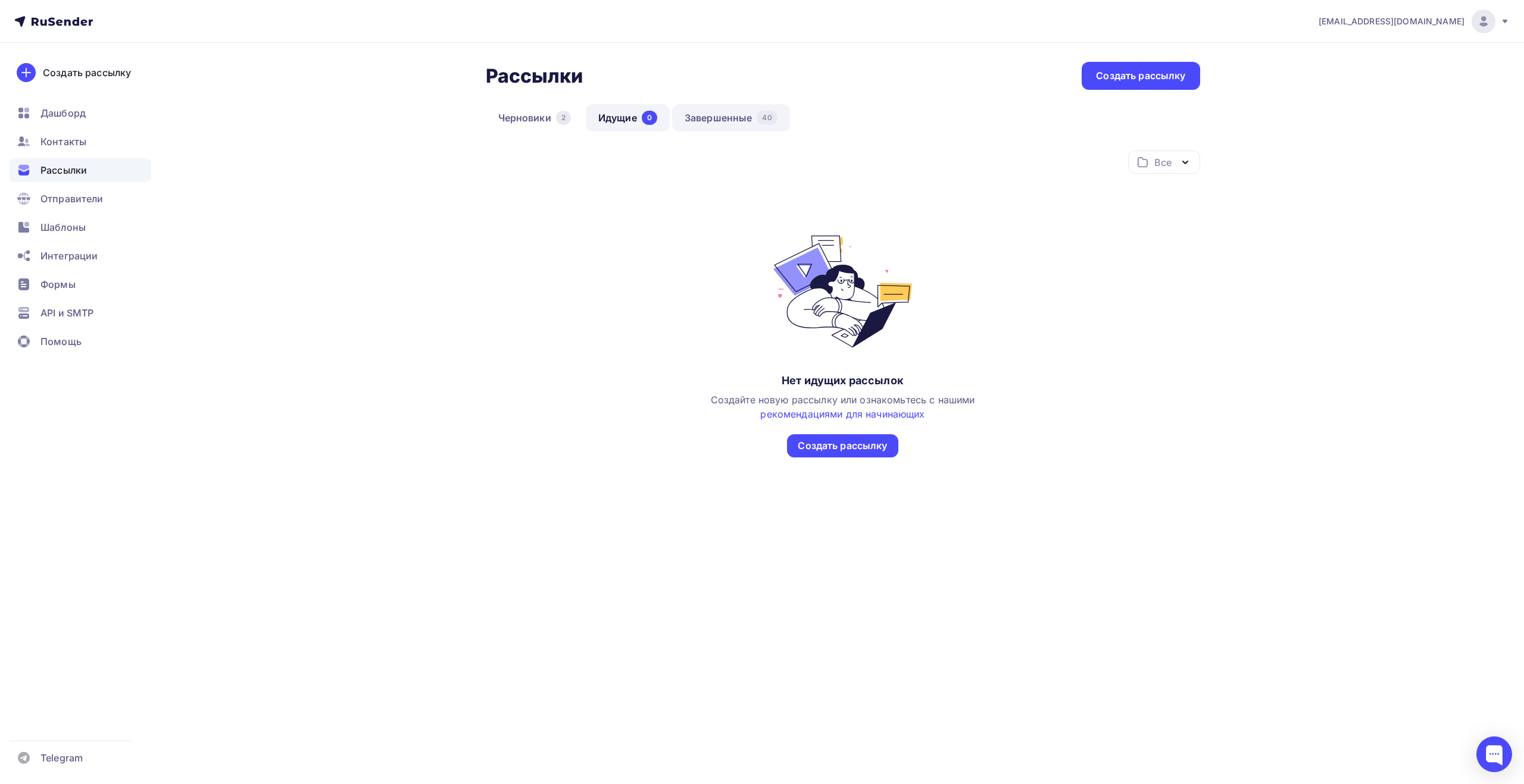
click at [710, 118] on link "Завершенные 40" at bounding box center [731, 118] width 118 height 27
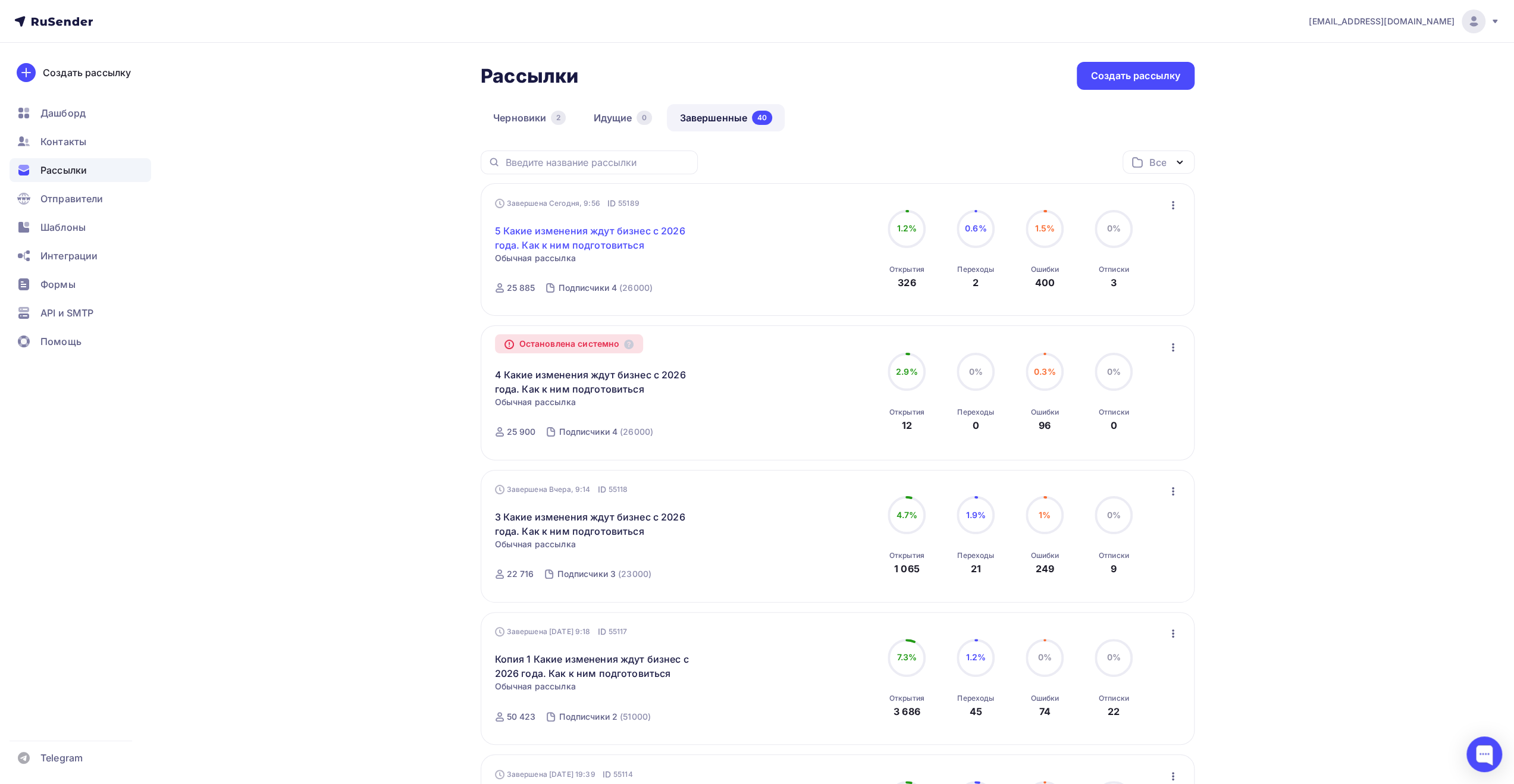
click at [635, 236] on link "5 Какие изменения ждут бизнес с 2026 года. Как к ним подготовиться" at bounding box center [597, 238] width 204 height 29
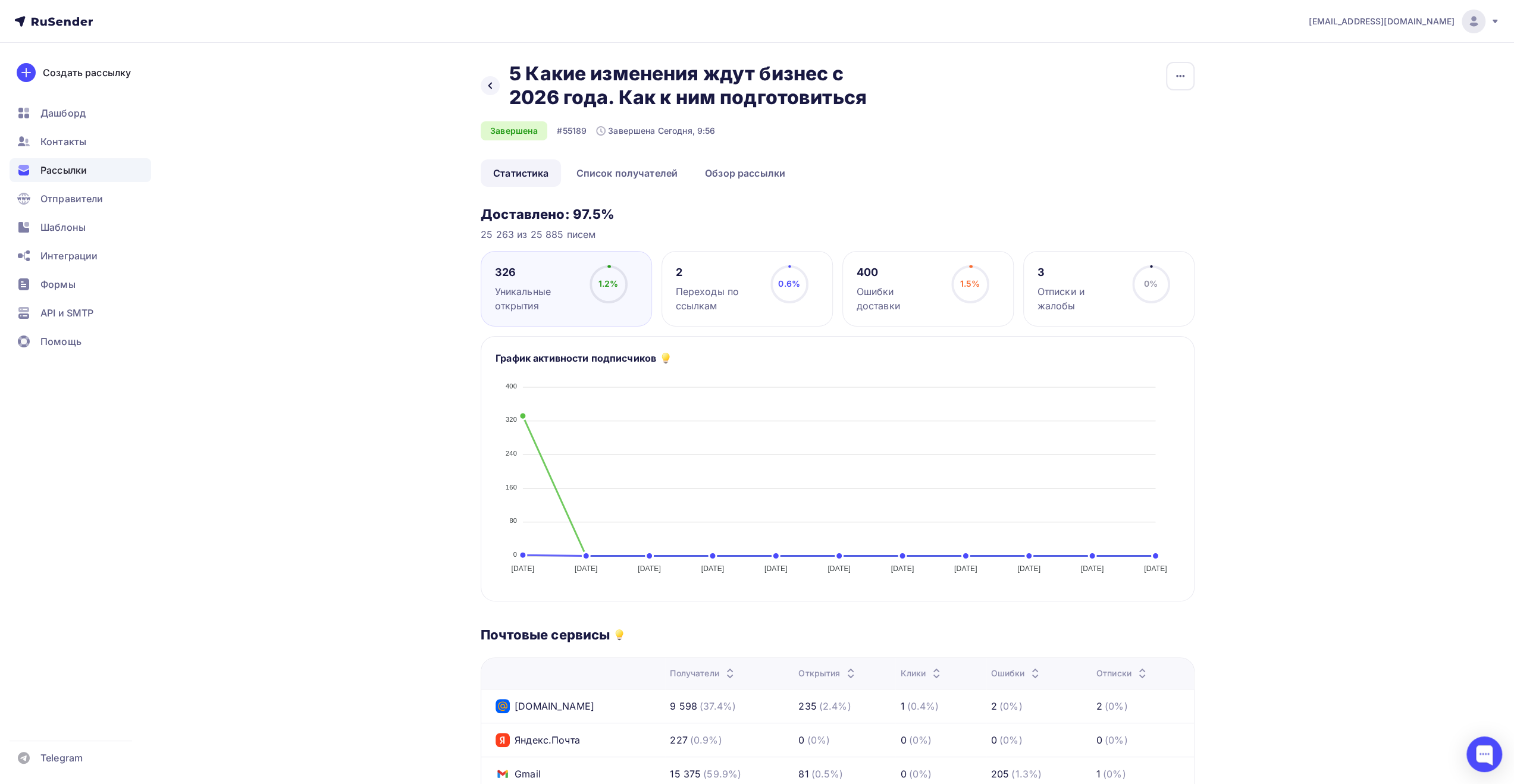
click at [873, 273] on div "400" at bounding box center [899, 272] width 84 height 14
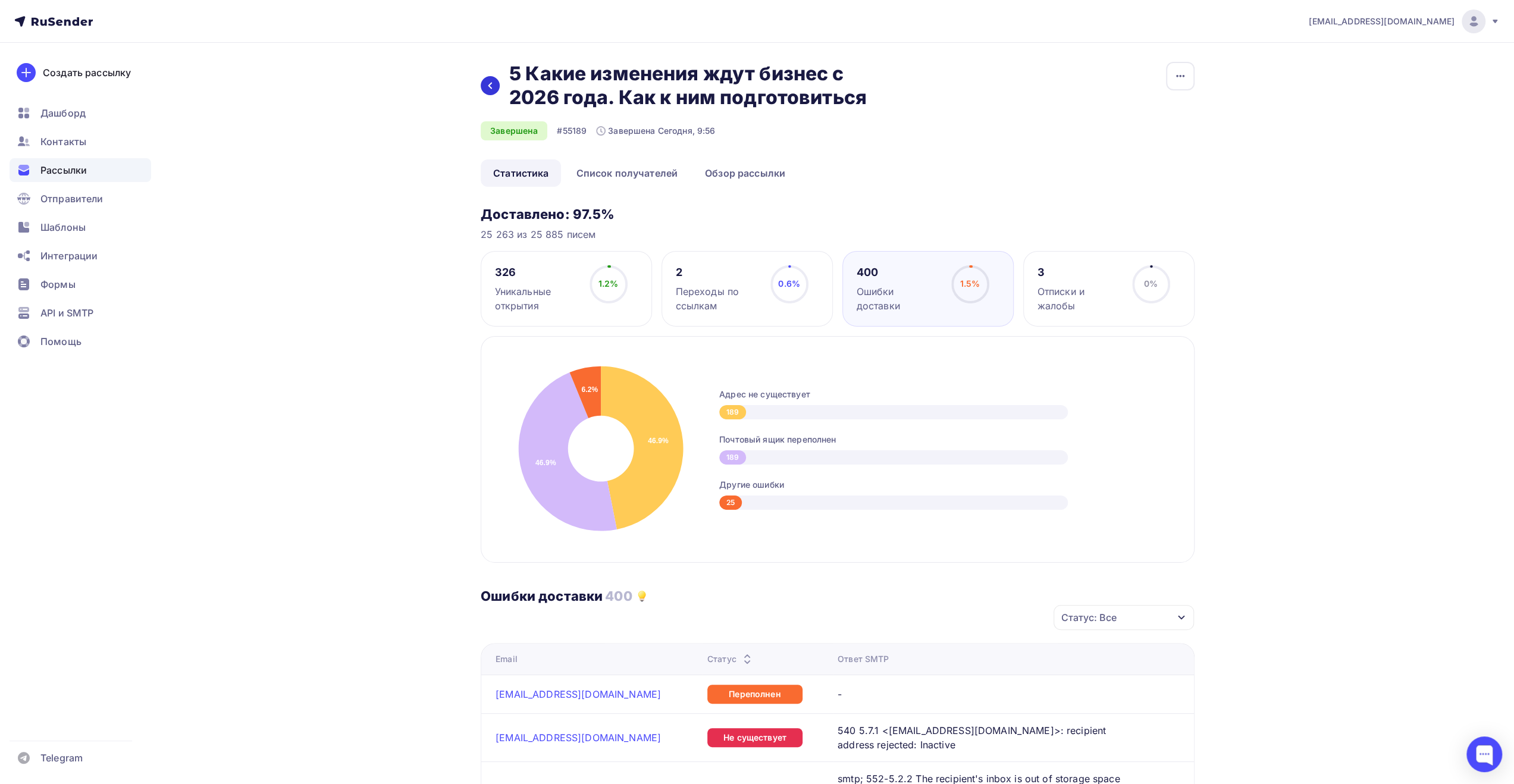
click at [495, 87] on div at bounding box center [490, 85] width 19 height 19
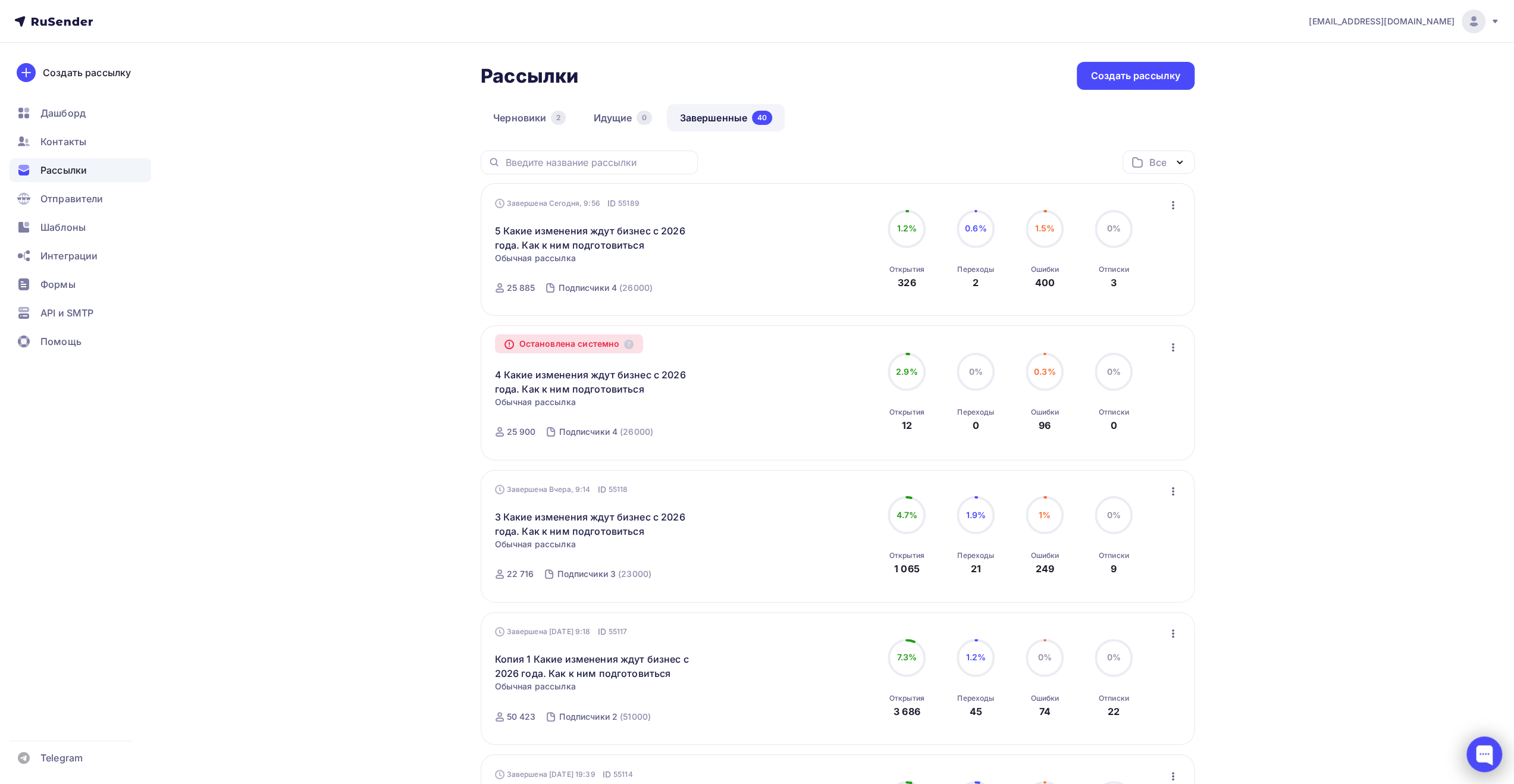
click at [1493, 760] on div at bounding box center [1484, 754] width 35 height 35
click at [1483, 753] on div at bounding box center [1484, 754] width 16 height 16
click at [81, 141] on span "Контакты" at bounding box center [64, 141] width 46 height 14
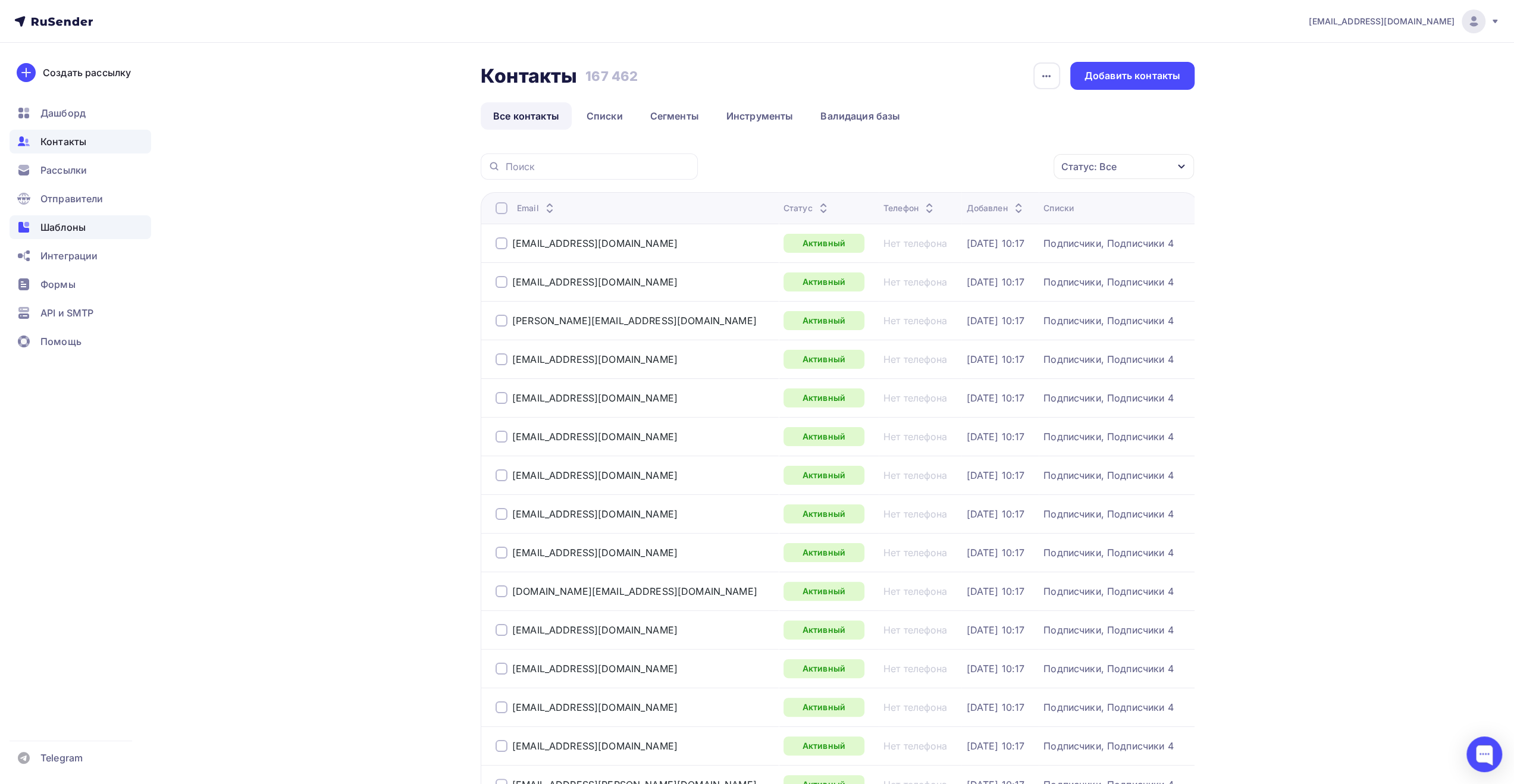
click at [80, 227] on span "Шаблоны" at bounding box center [63, 227] width 45 height 14
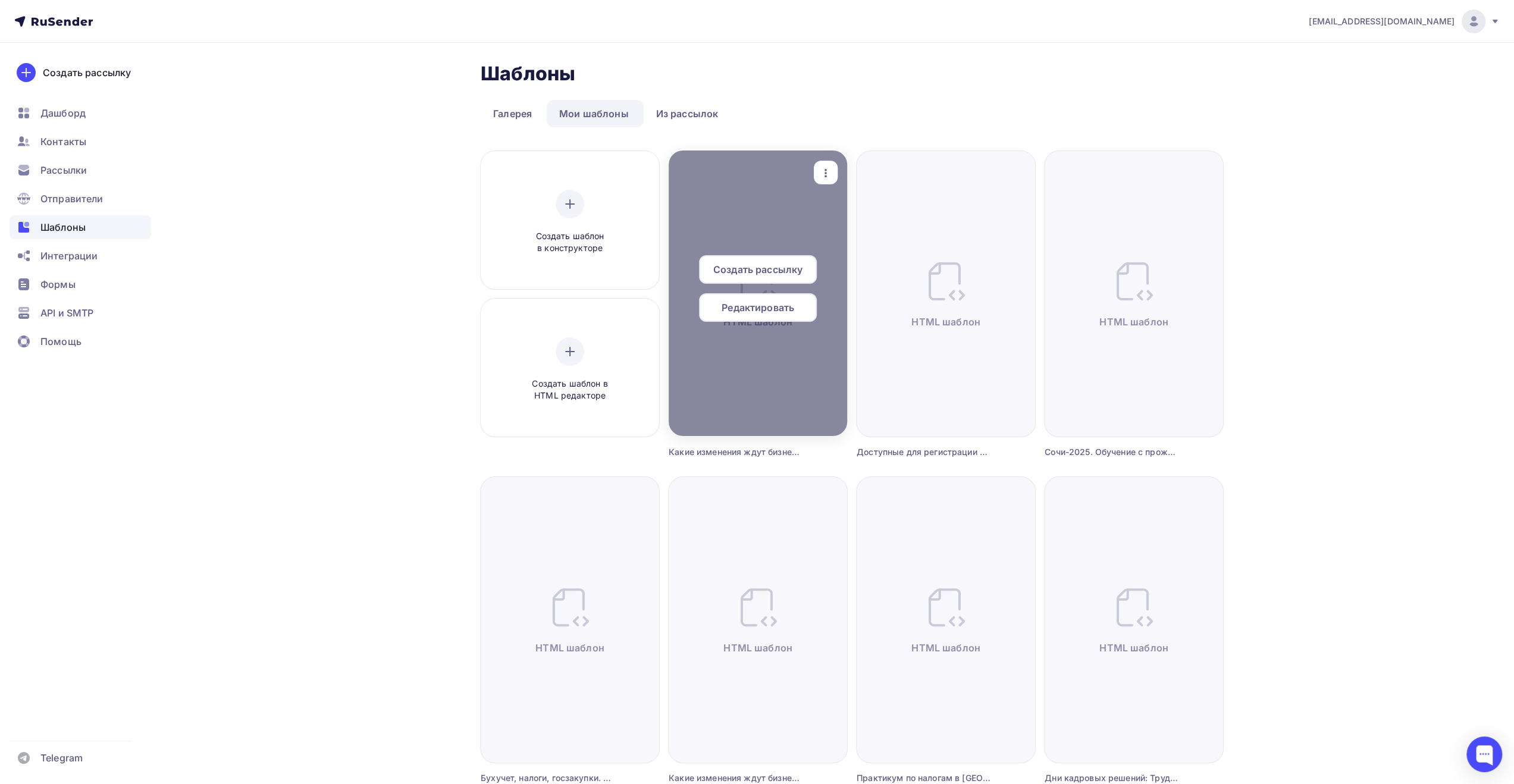
click at [825, 173] on icon "button" at bounding box center [826, 172] width 2 height 8
click at [866, 230] on div "Предпросмотр" at bounding box center [887, 230] width 73 height 14
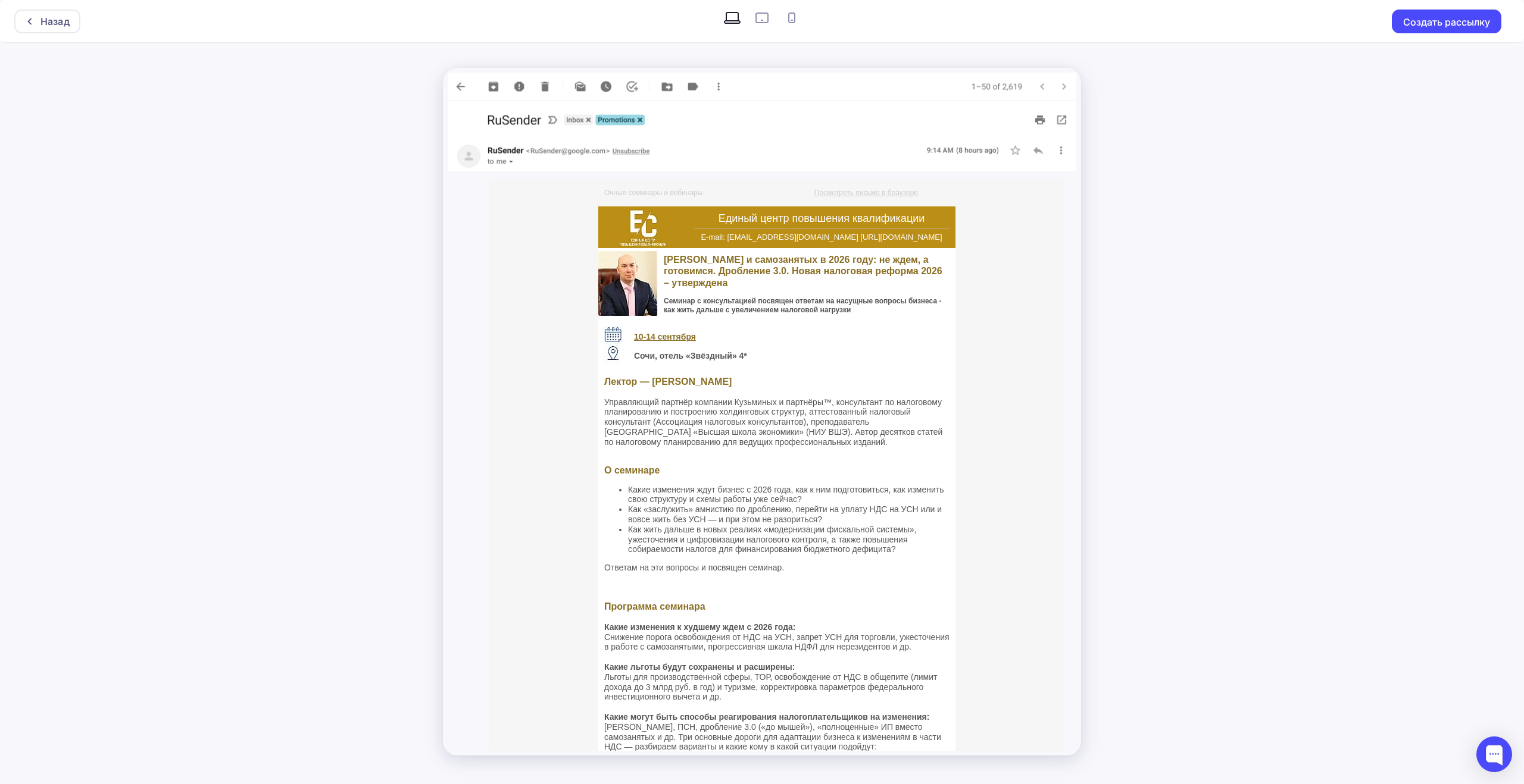
click at [460, 83] on img at bounding box center [761, 87] width 629 height 28
click at [460, 83] on img at bounding box center [761, 87] width 629 height 28
click at [51, 25] on div "Назад" at bounding box center [55, 21] width 29 height 14
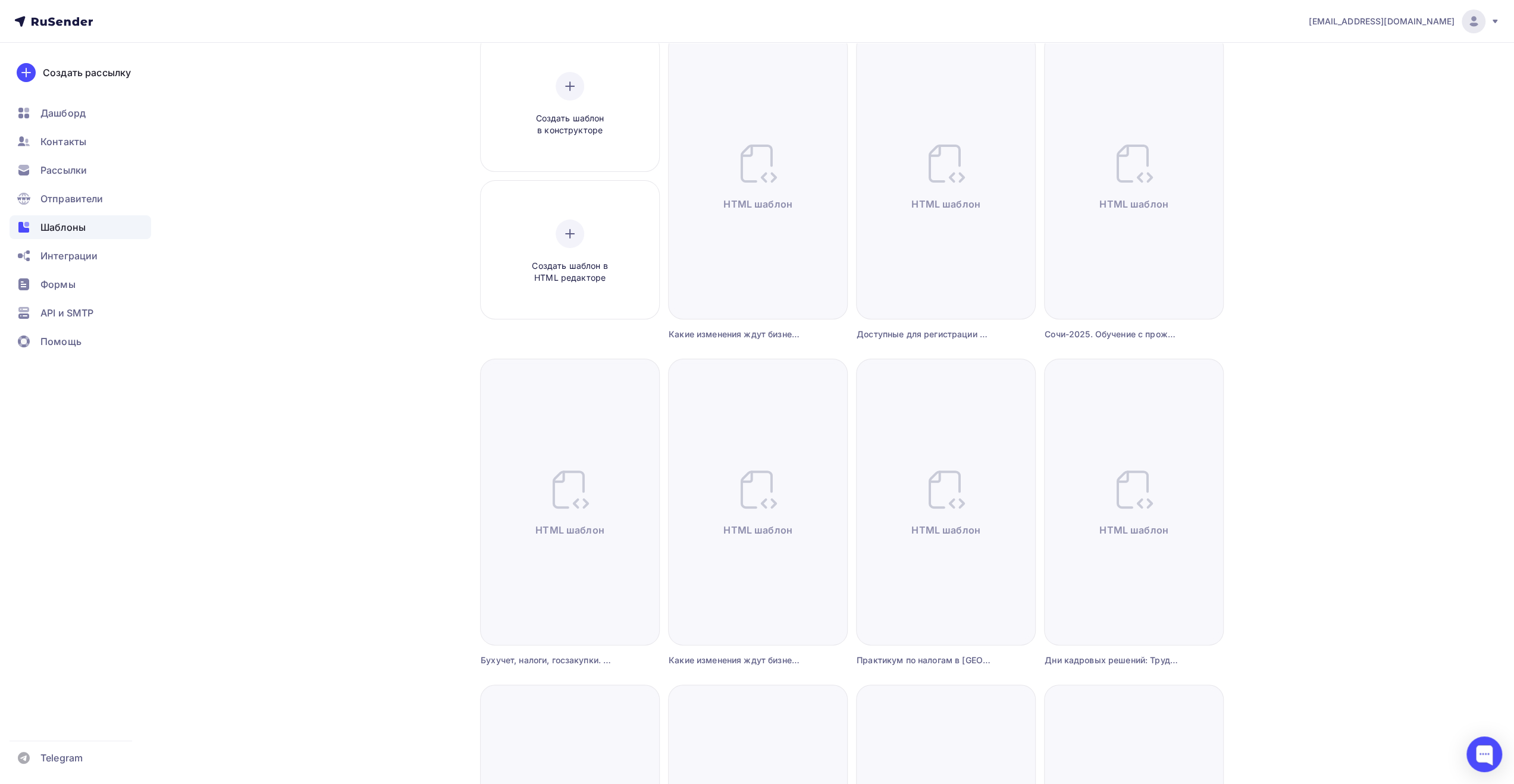
scroll to position [179, 0]
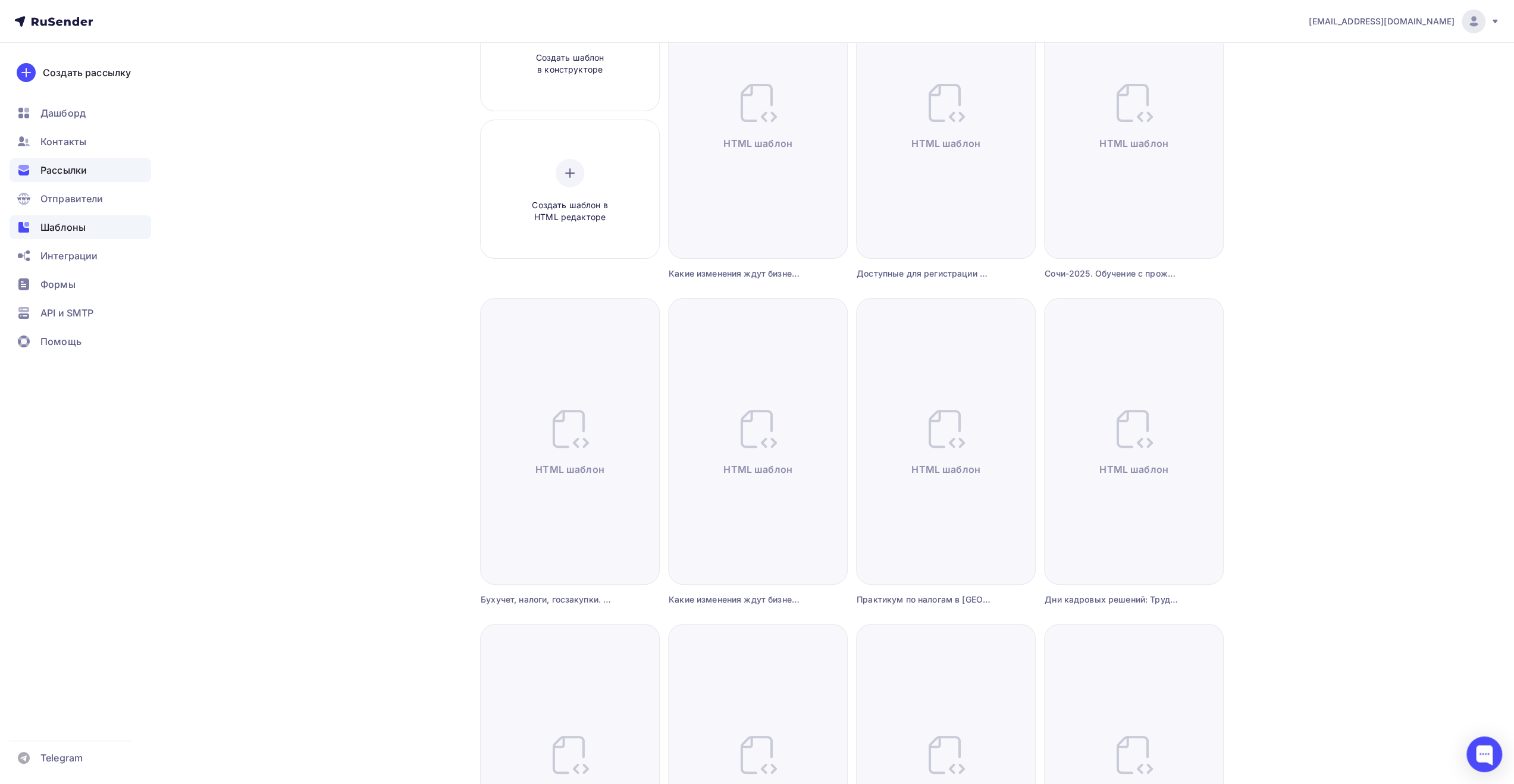
click at [70, 171] on span "Рассылки" at bounding box center [64, 170] width 47 height 14
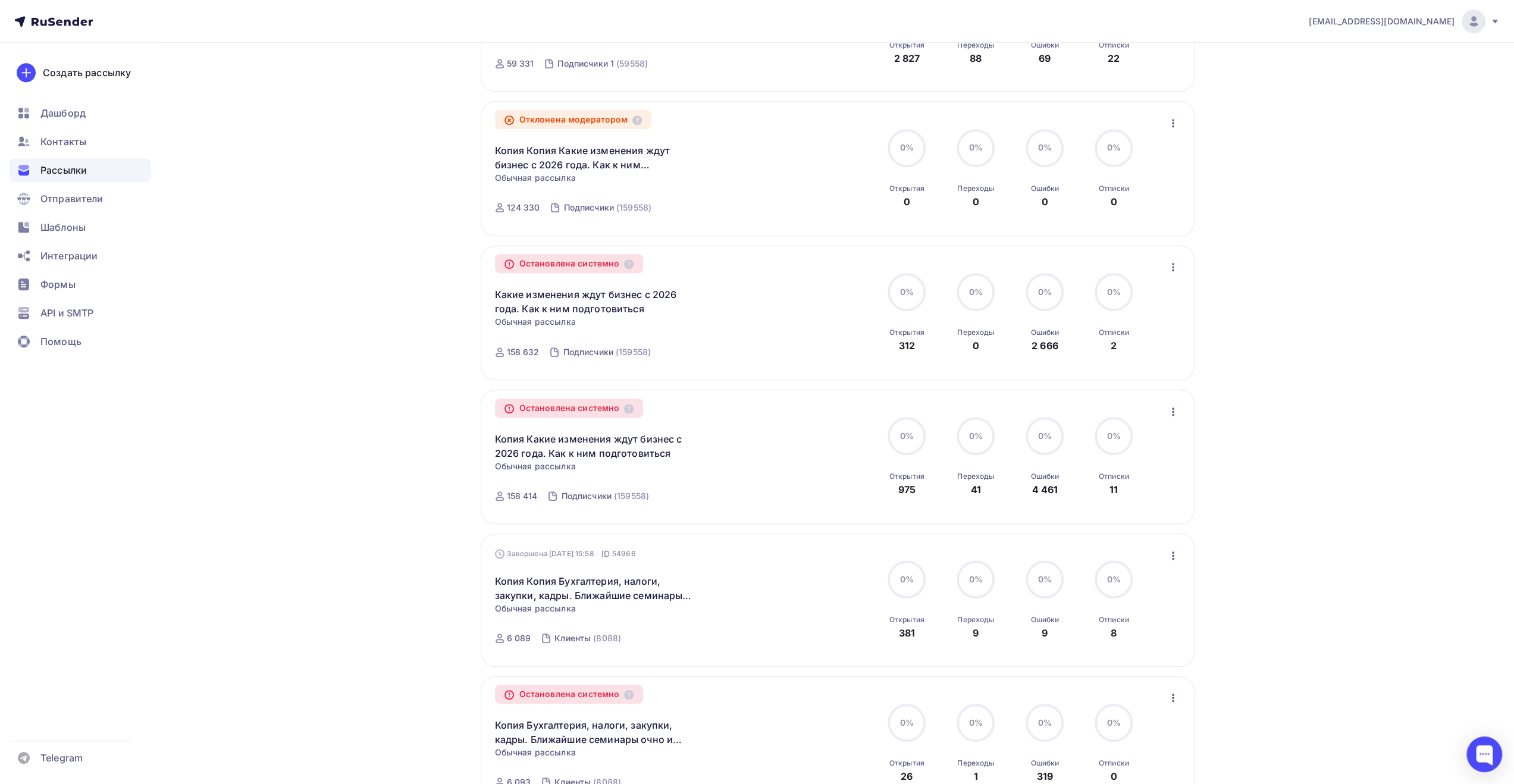
scroll to position [930, 0]
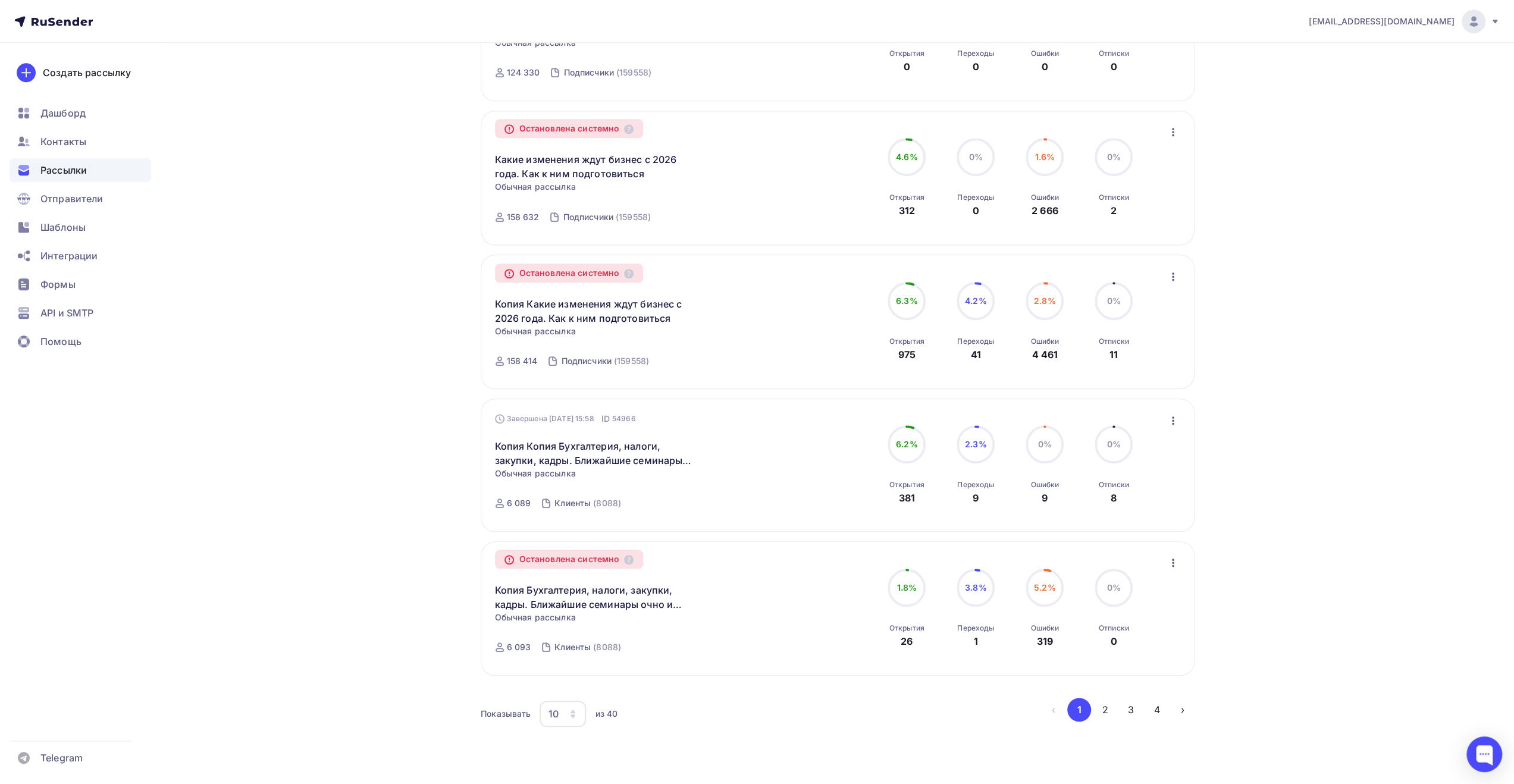
click at [563, 714] on div "10" at bounding box center [563, 714] width 47 height 26
click at [577, 687] on div "100" at bounding box center [610, 681] width 114 height 14
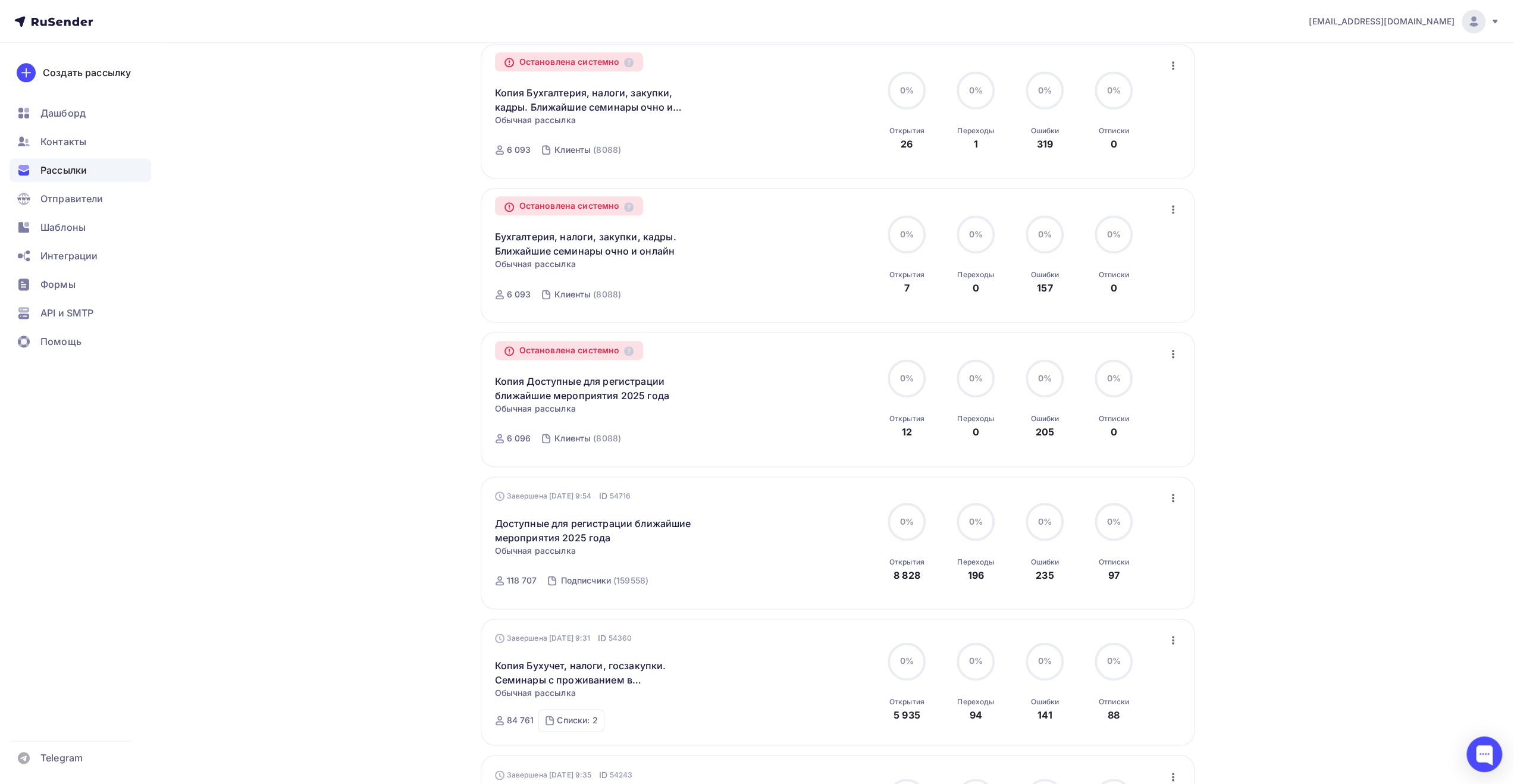
scroll to position [1618, 0]
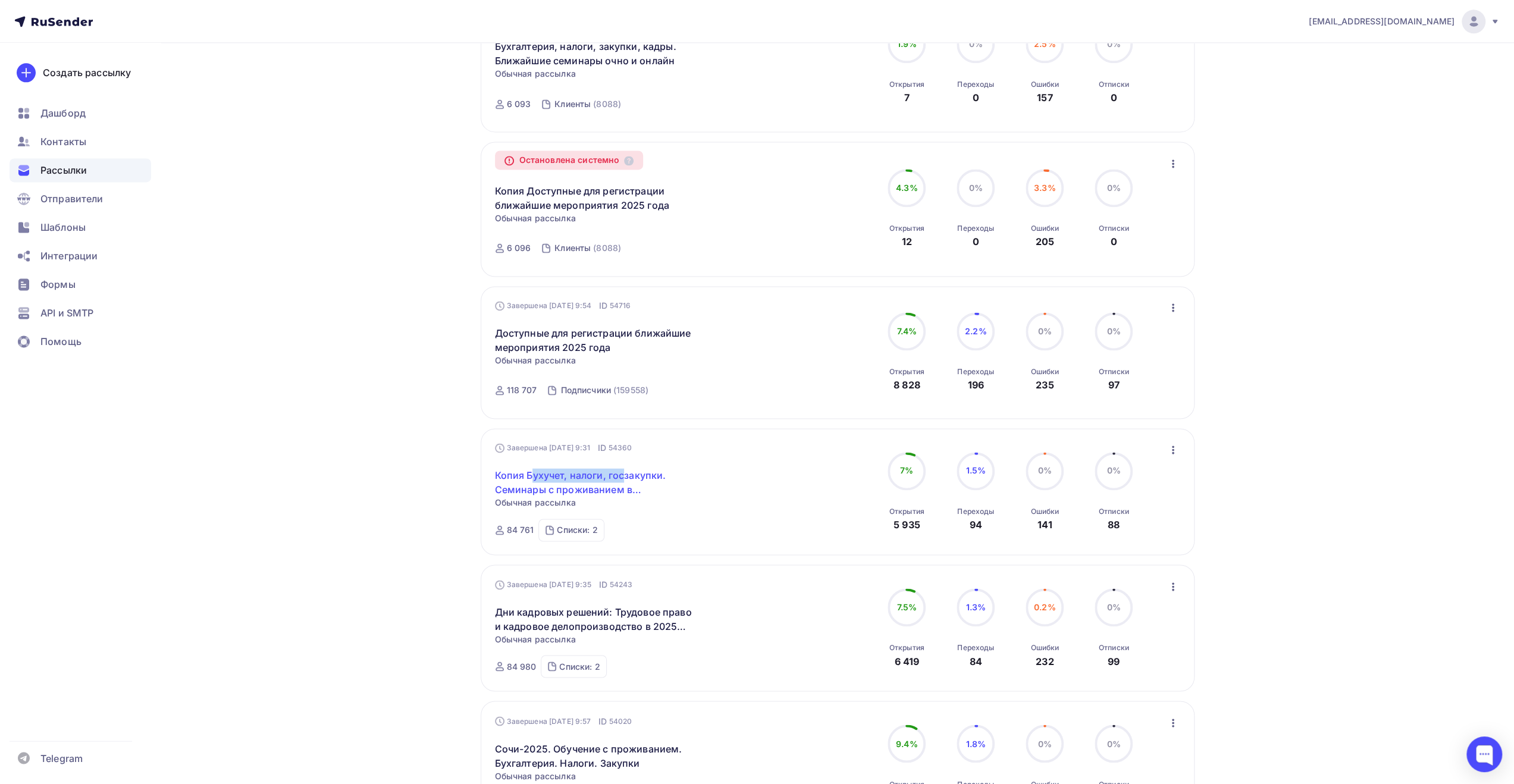
drag, startPoint x: 529, startPoint y: 471, endPoint x: 588, endPoint y: 481, distance: 59.8
click at [625, 482] on div "Копия Бухучет, налоги, госзакупки. Семинары с проживанием в [GEOGRAPHIC_DATA] С…" at bounding box center [631, 475] width 272 height 43
click at [76, 225] on span "Шаблоны" at bounding box center [63, 227] width 45 height 14
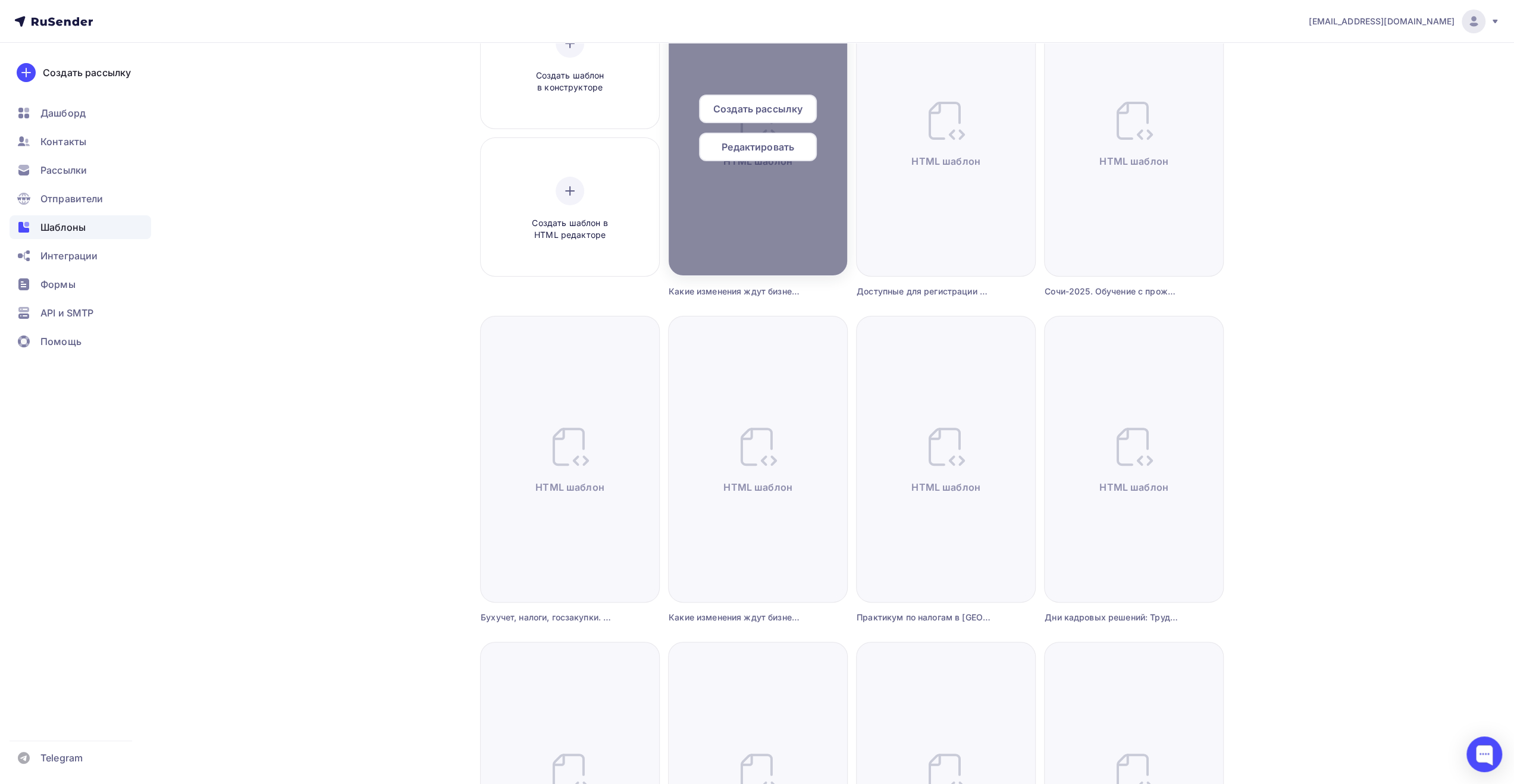
scroll to position [179, 0]
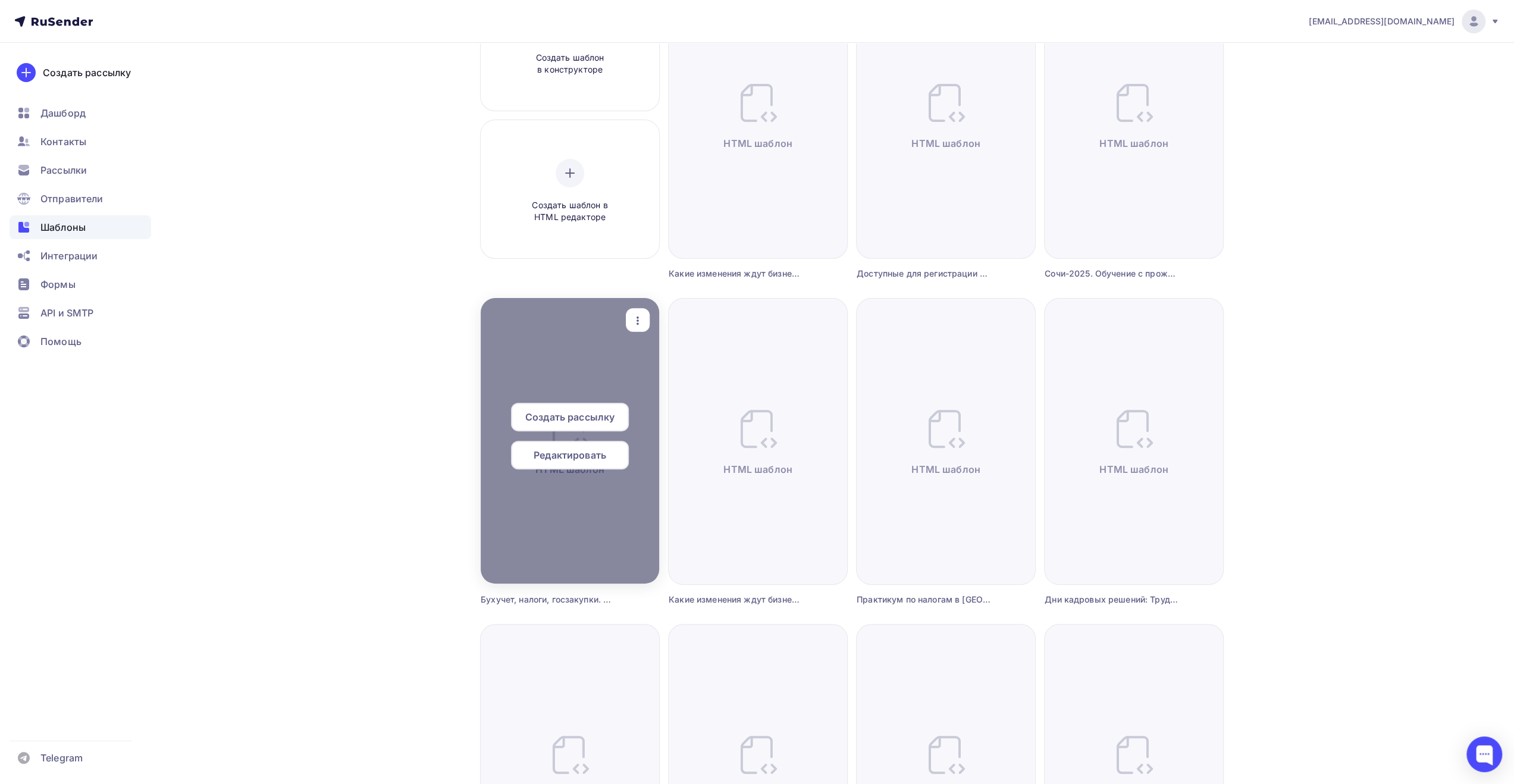
click at [639, 322] on icon "button" at bounding box center [638, 320] width 14 height 14
click at [669, 355] on div "Переименовать" at bounding box center [701, 354] width 77 height 14
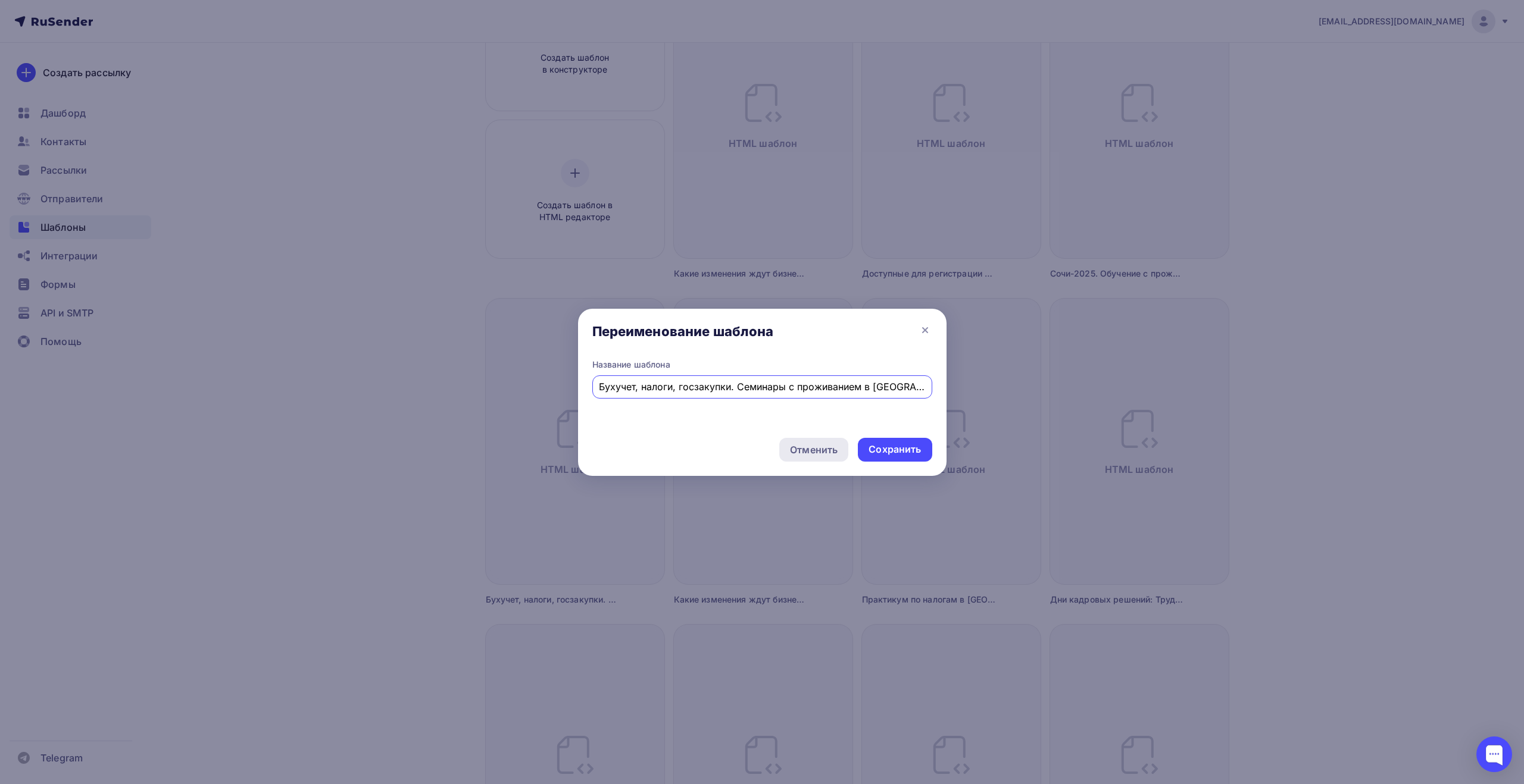
click at [822, 453] on div "Отменить" at bounding box center [814, 450] width 47 height 14
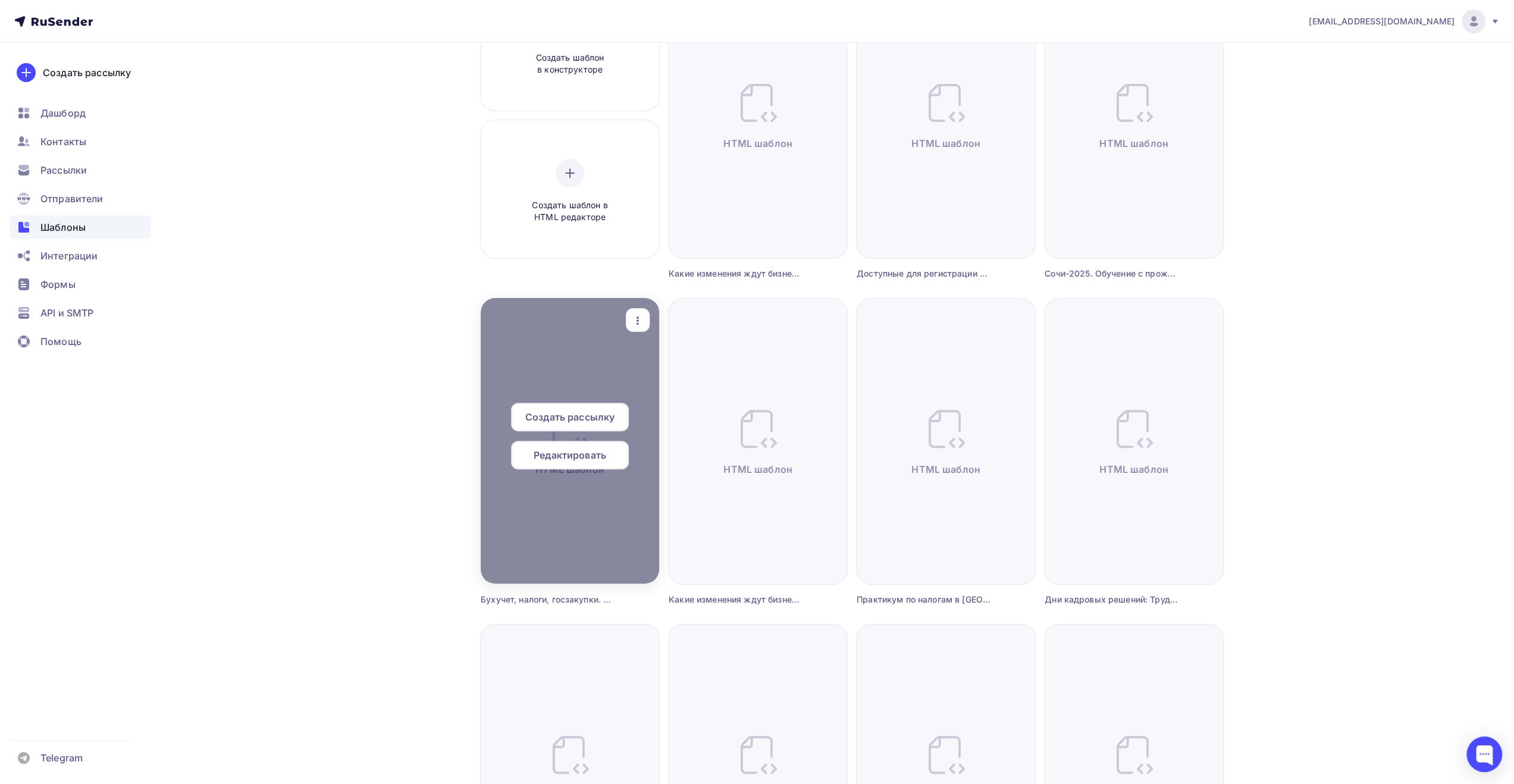
click at [586, 453] on span "Редактировать" at bounding box center [570, 455] width 73 height 14
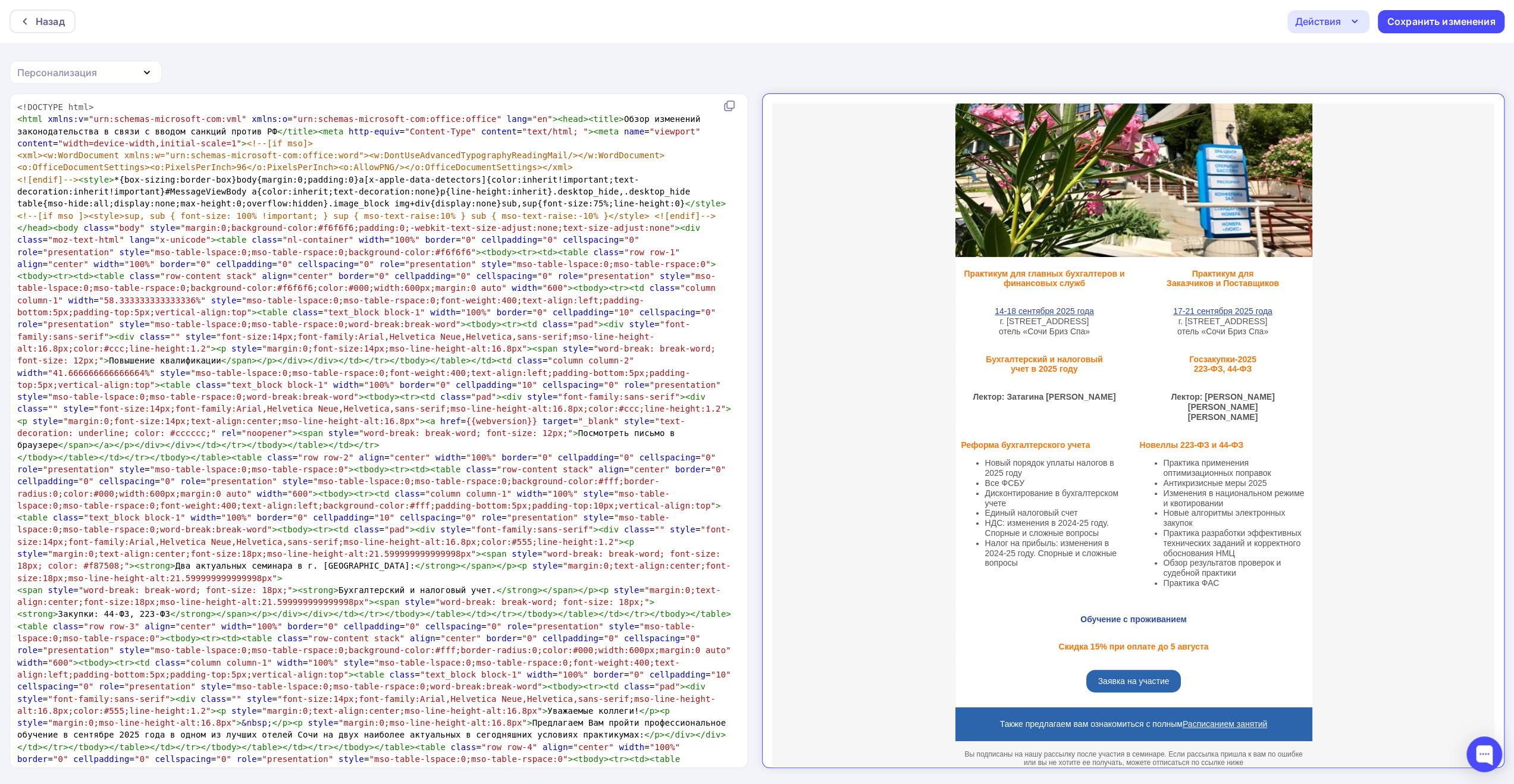
scroll to position [238, 0]
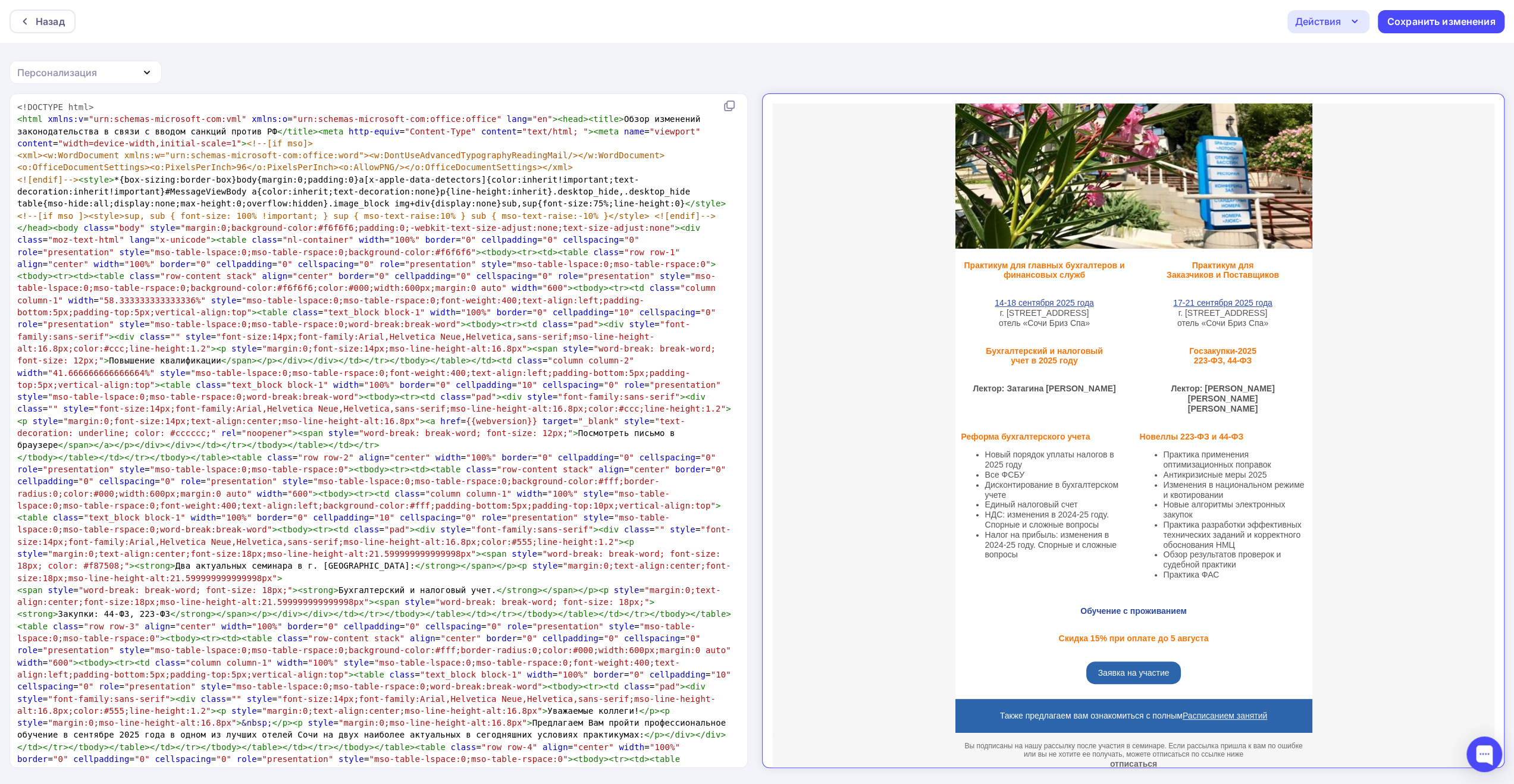
click at [754, 409] on div "xxxxxxxxxx <!DOCTYPE html> < html xmlns:v = "urn:schemas-microsoft-com:vml" xml…" at bounding box center [757, 439] width 1514 height 691
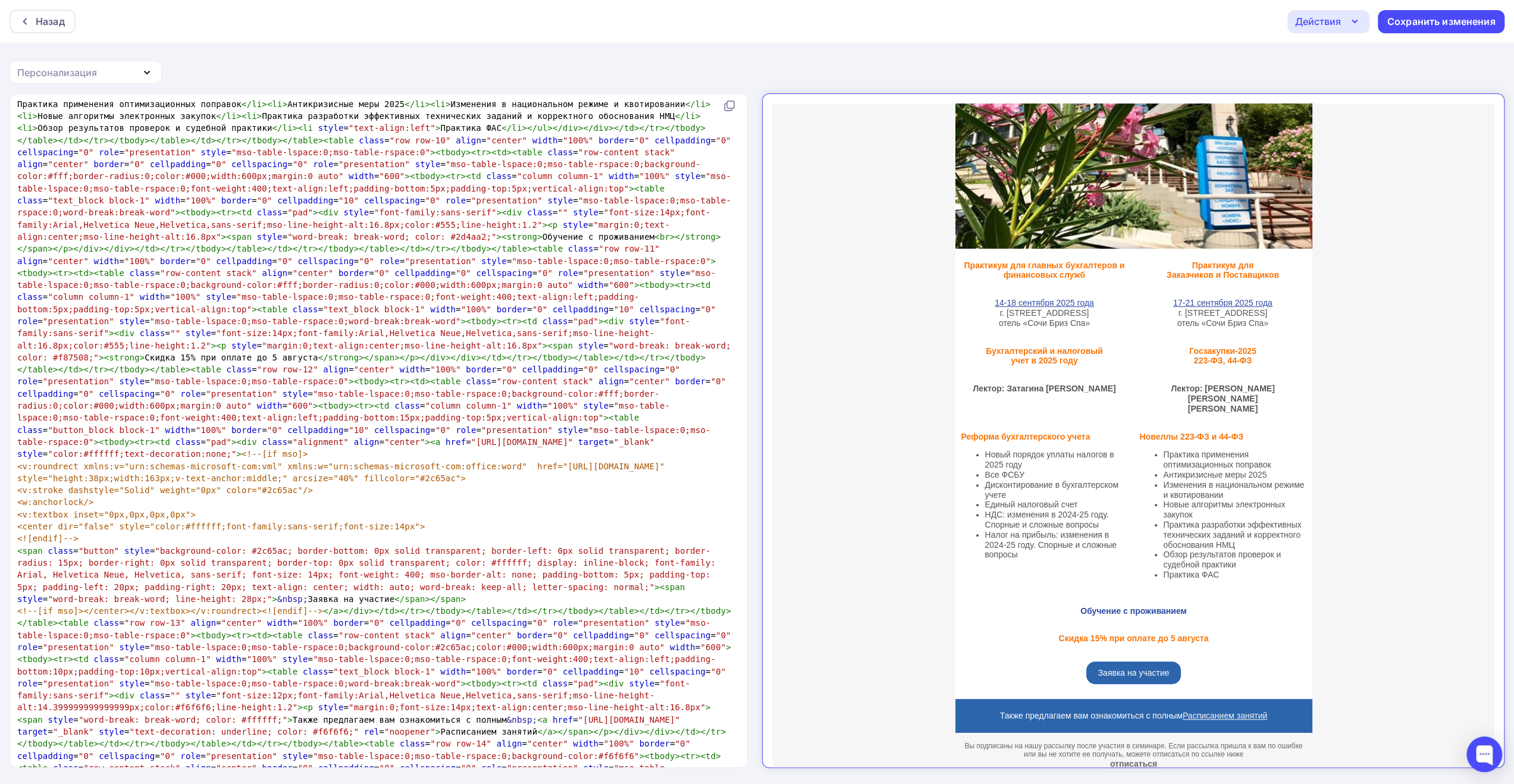
scroll to position [0, 0]
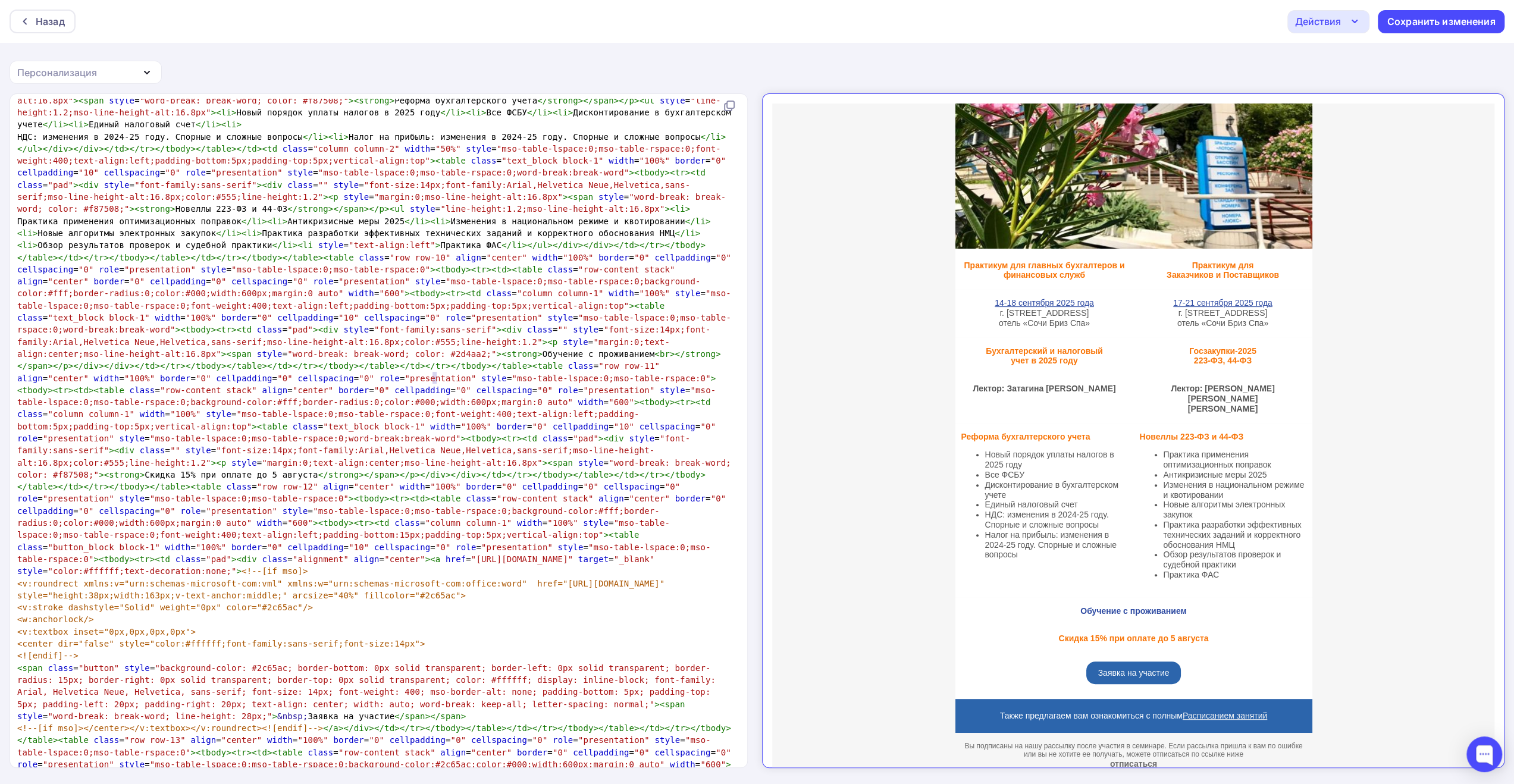
click at [432, 377] on span "Практика применения оптимизационных поправок </ li >< li > Антикризисные меры 2…" at bounding box center [377, 397] width 719 height 360
type textarea "0"
click at [512, 379] on span "Практика применения оптимизационных поправок </ li >< li > Антикризисные меры 2…" at bounding box center [377, 397] width 719 height 360
type textarea "1"
click at [1412, 22] on div "Сохранить изменения" at bounding box center [1442, 22] width 108 height 14
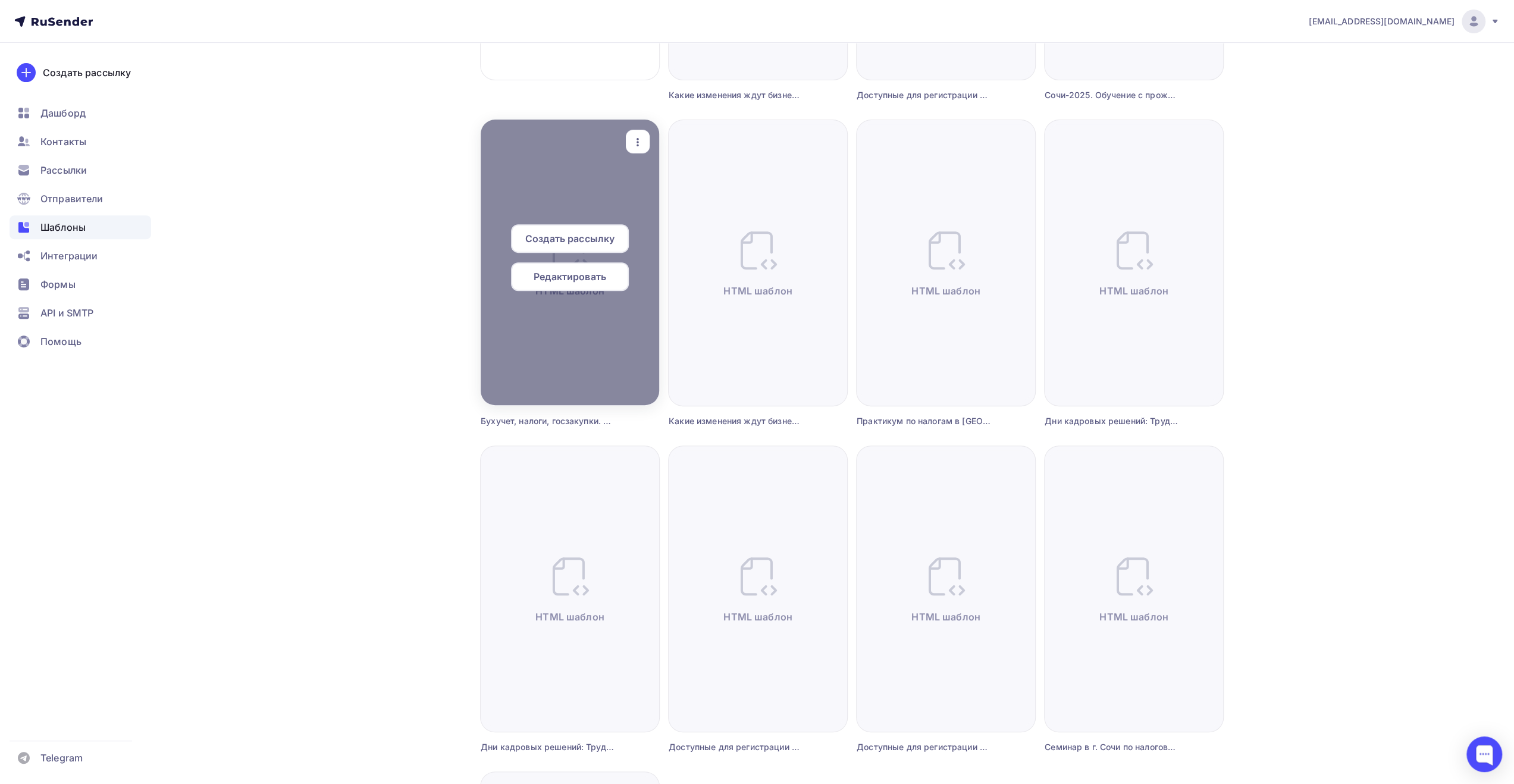
click at [639, 139] on icon "button" at bounding box center [638, 142] width 14 height 14
click at [672, 197] on div "Предпросмотр" at bounding box center [699, 200] width 73 height 14
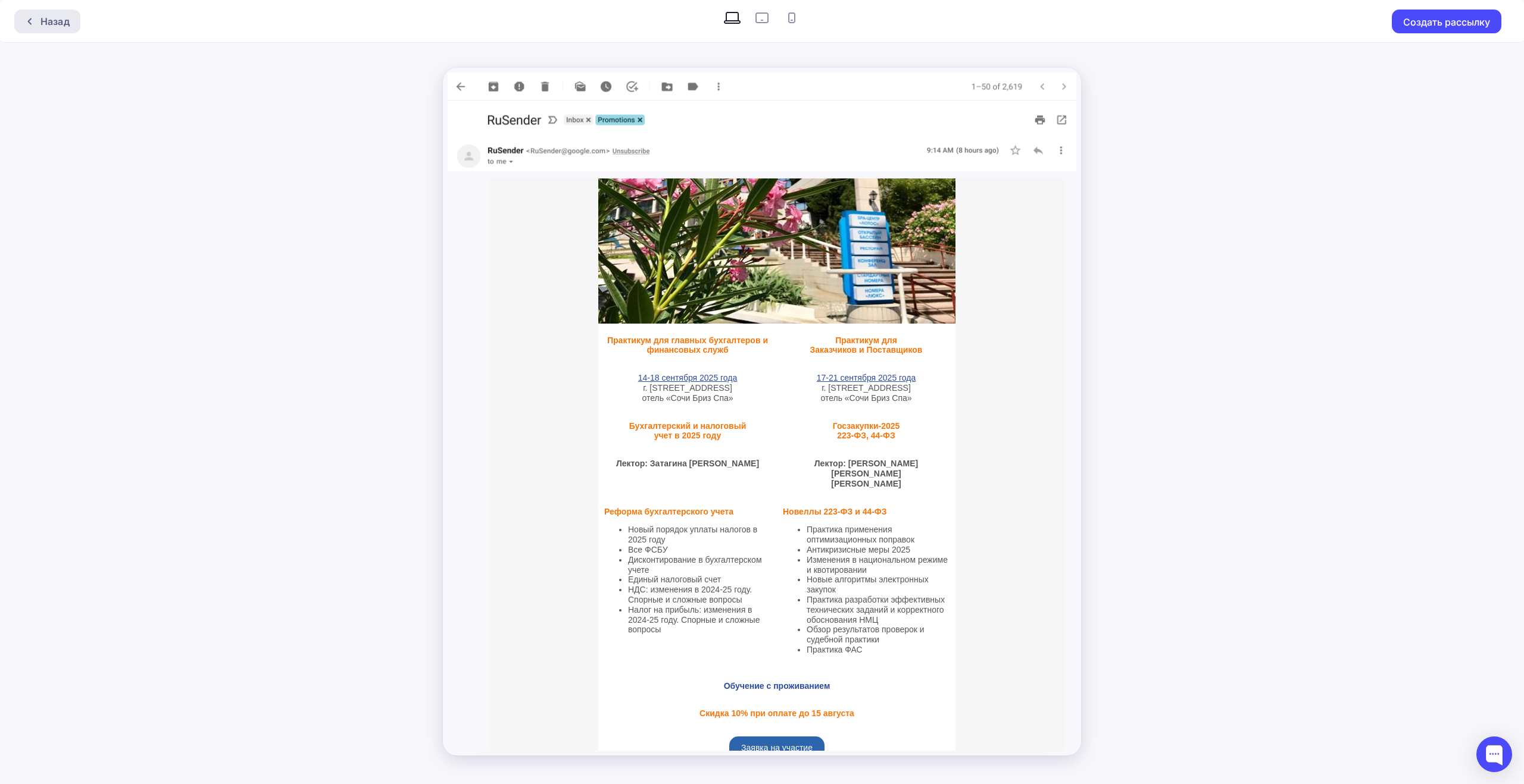
click at [32, 22] on icon at bounding box center [29, 21] width 9 height 9
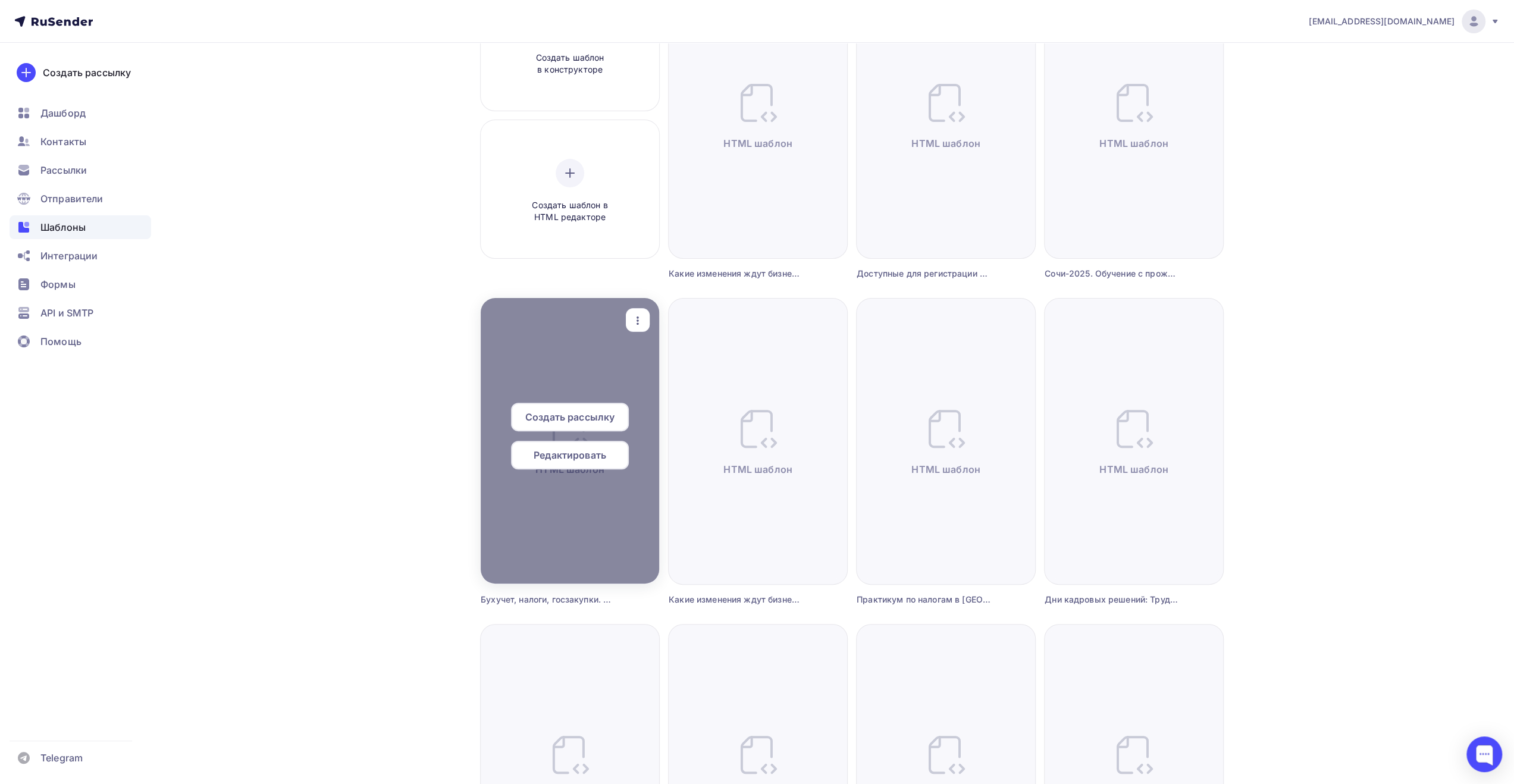
click at [610, 415] on span "Создать рассылку" at bounding box center [570, 417] width 89 height 14
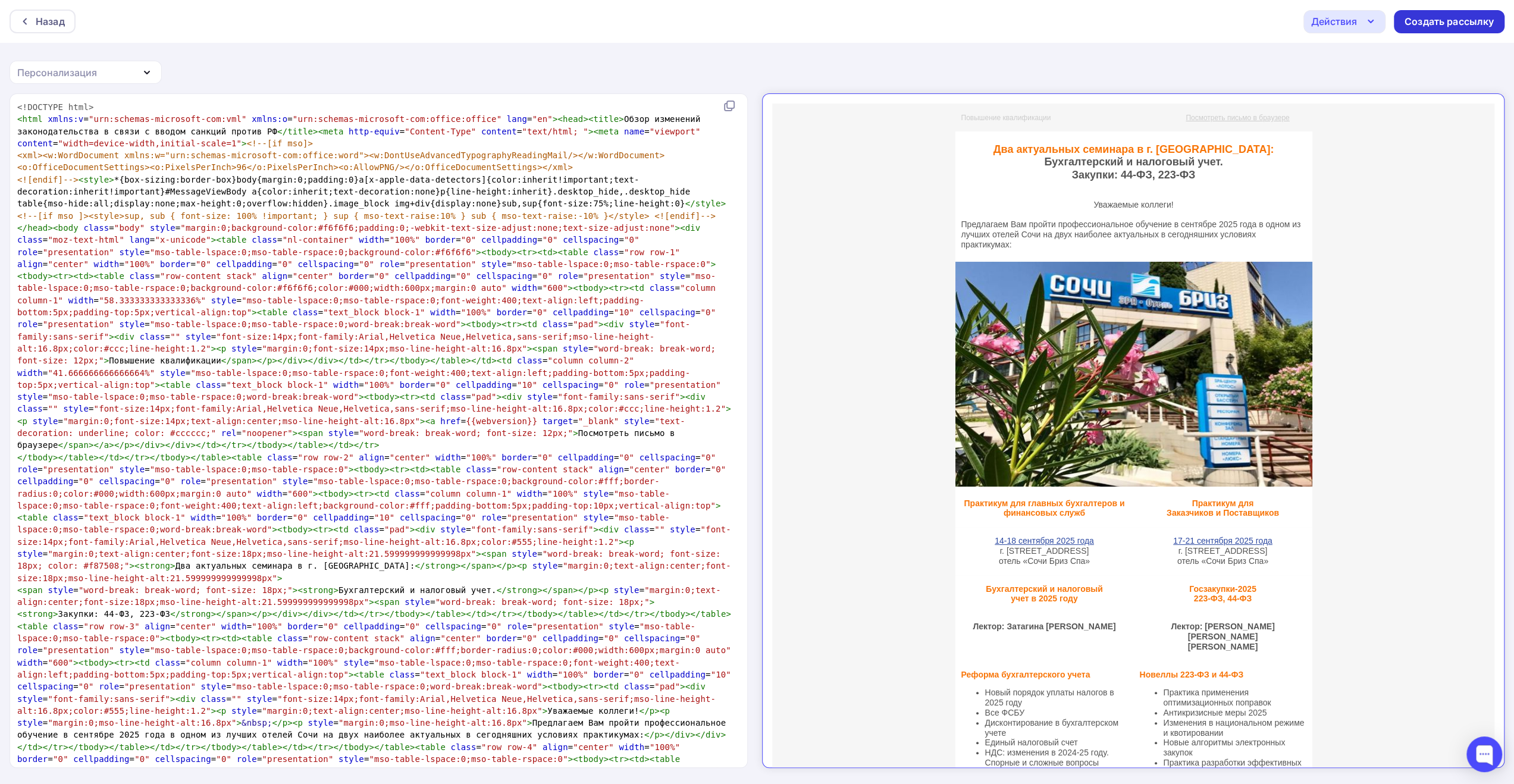
click at [1452, 18] on div "Создать рассылку" at bounding box center [1449, 22] width 89 height 14
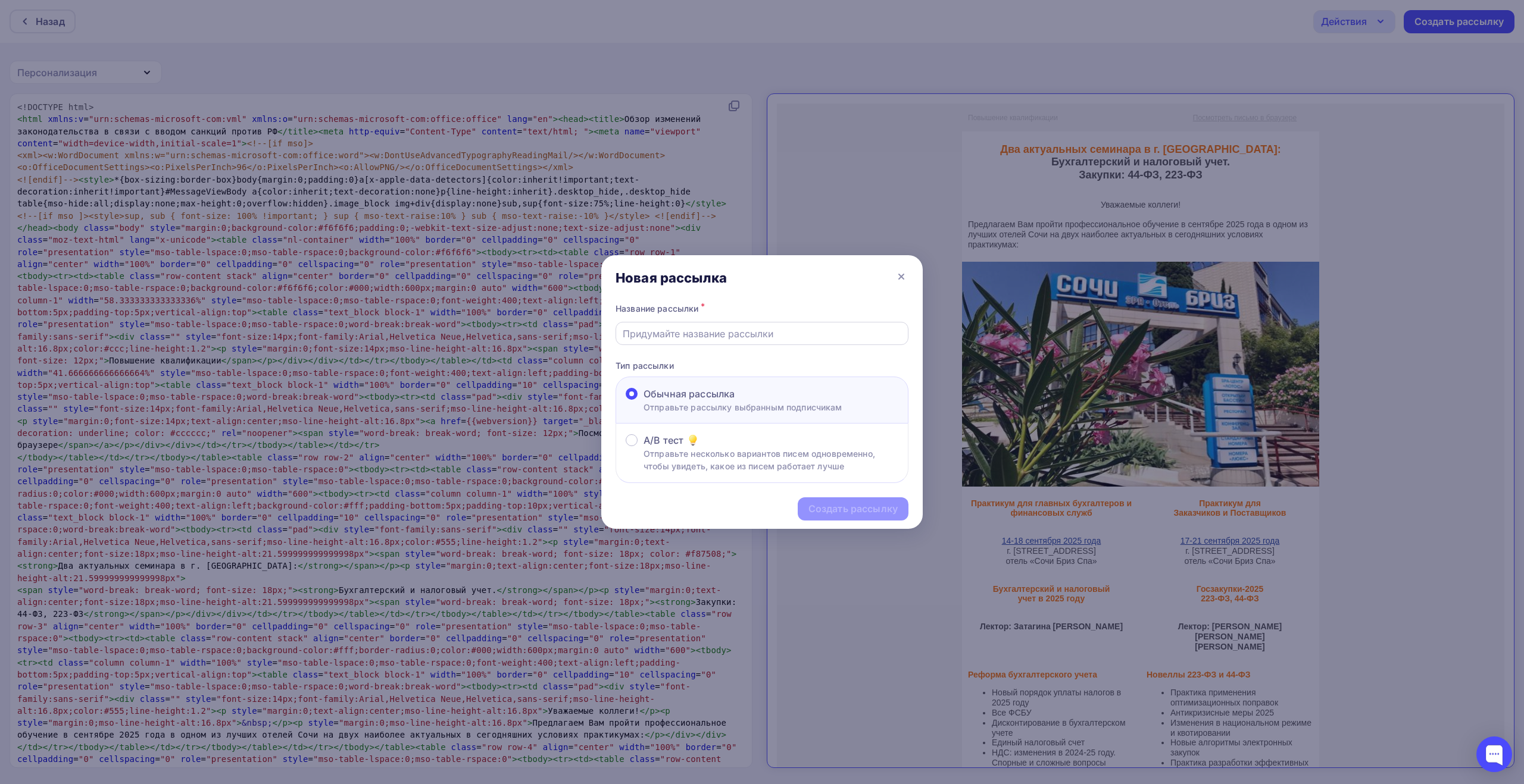
click at [860, 334] on input "text" at bounding box center [762, 333] width 279 height 14
paste input "Бухучет, налоги, госзакупки. Семинары с проживанием в [GEOGRAPHIC_DATA]"
type input "Бухучет, налоги, госзакупки. Семинары с проживанием в [GEOGRAPHIC_DATA]"
click at [850, 511] on div "Создать рассылку" at bounding box center [852, 509] width 89 height 14
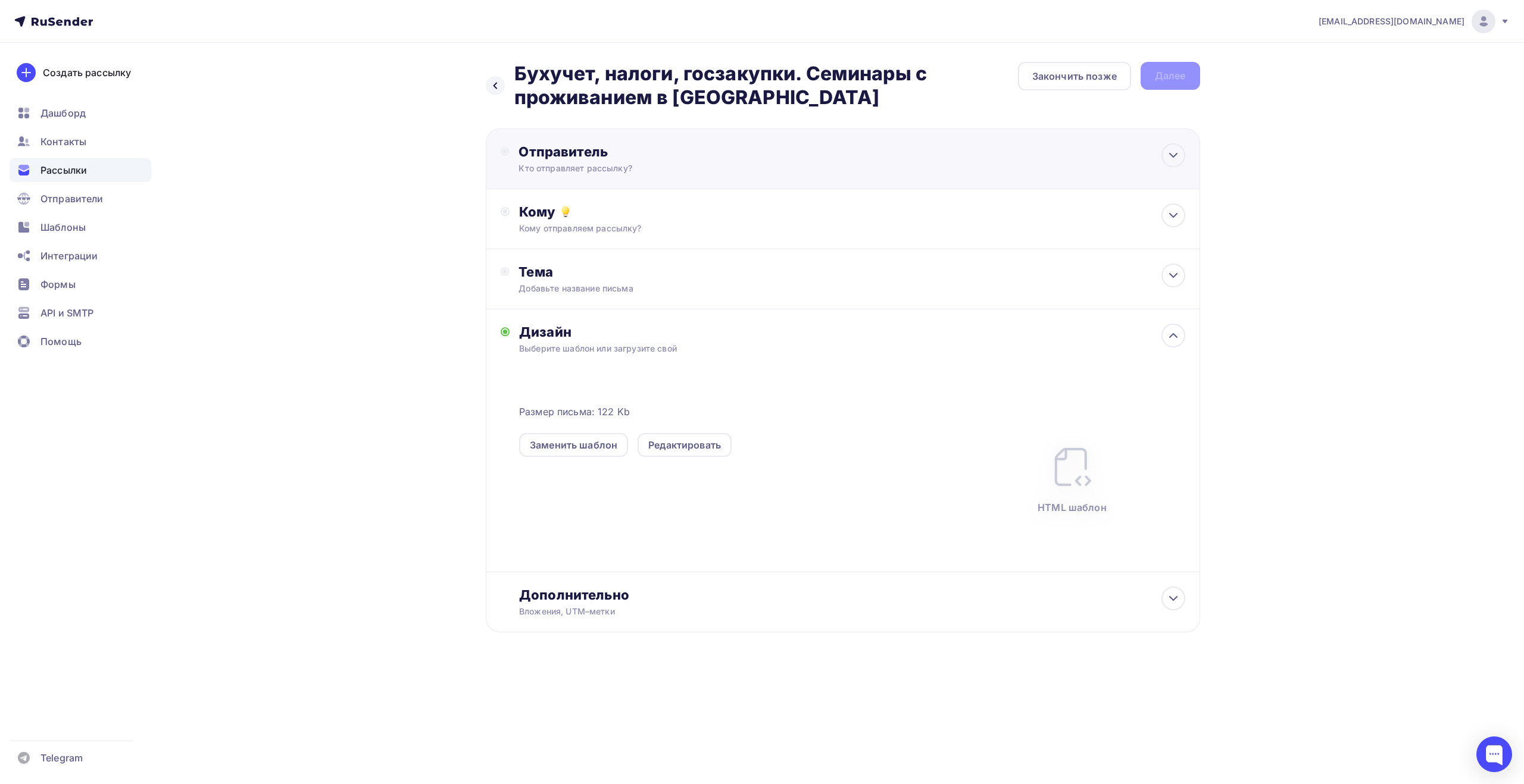
click at [743, 156] on div "Отправитель" at bounding box center [647, 151] width 258 height 17
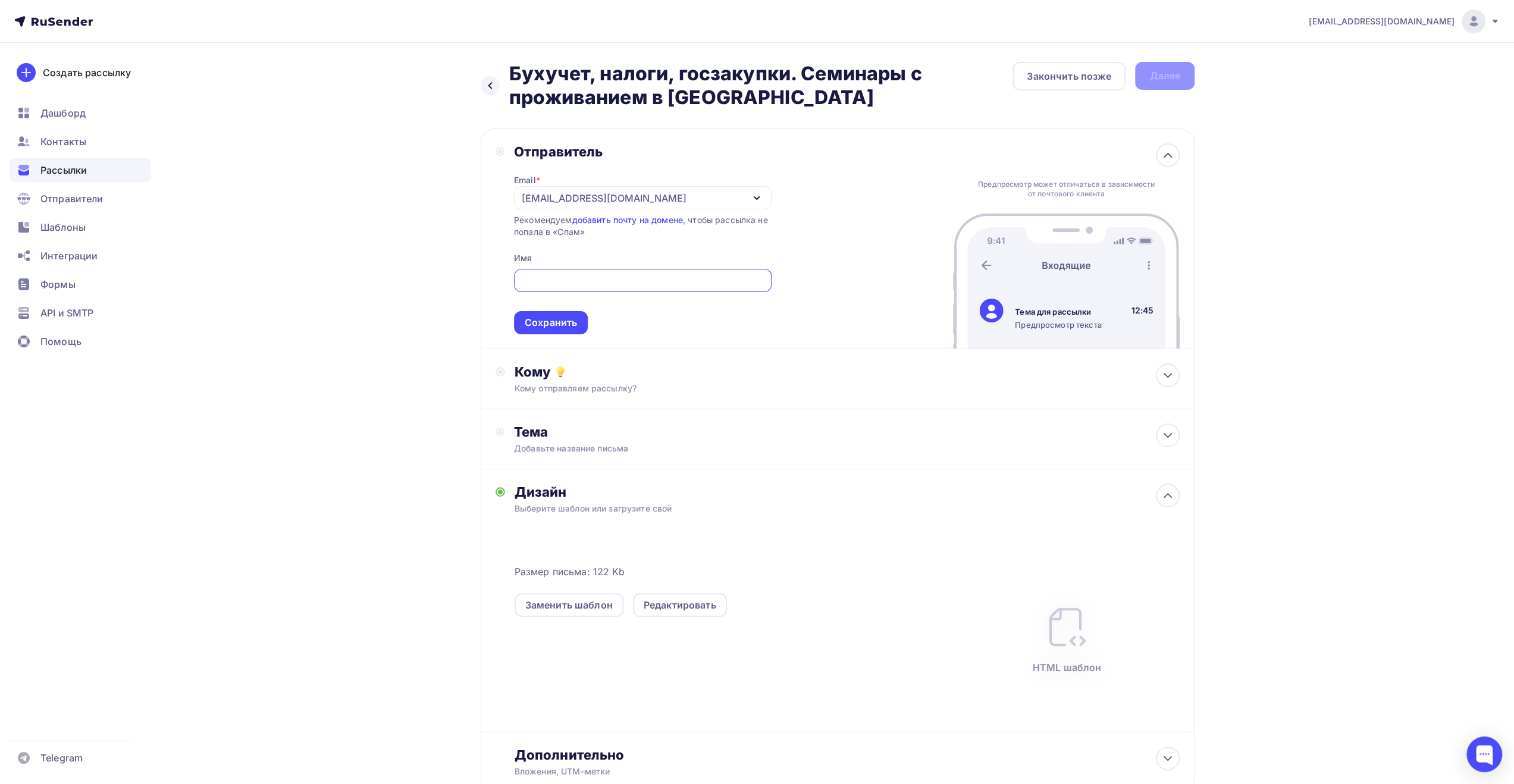
click at [697, 201] on div "[EMAIL_ADDRESS][DOMAIN_NAME]" at bounding box center [643, 197] width 258 height 23
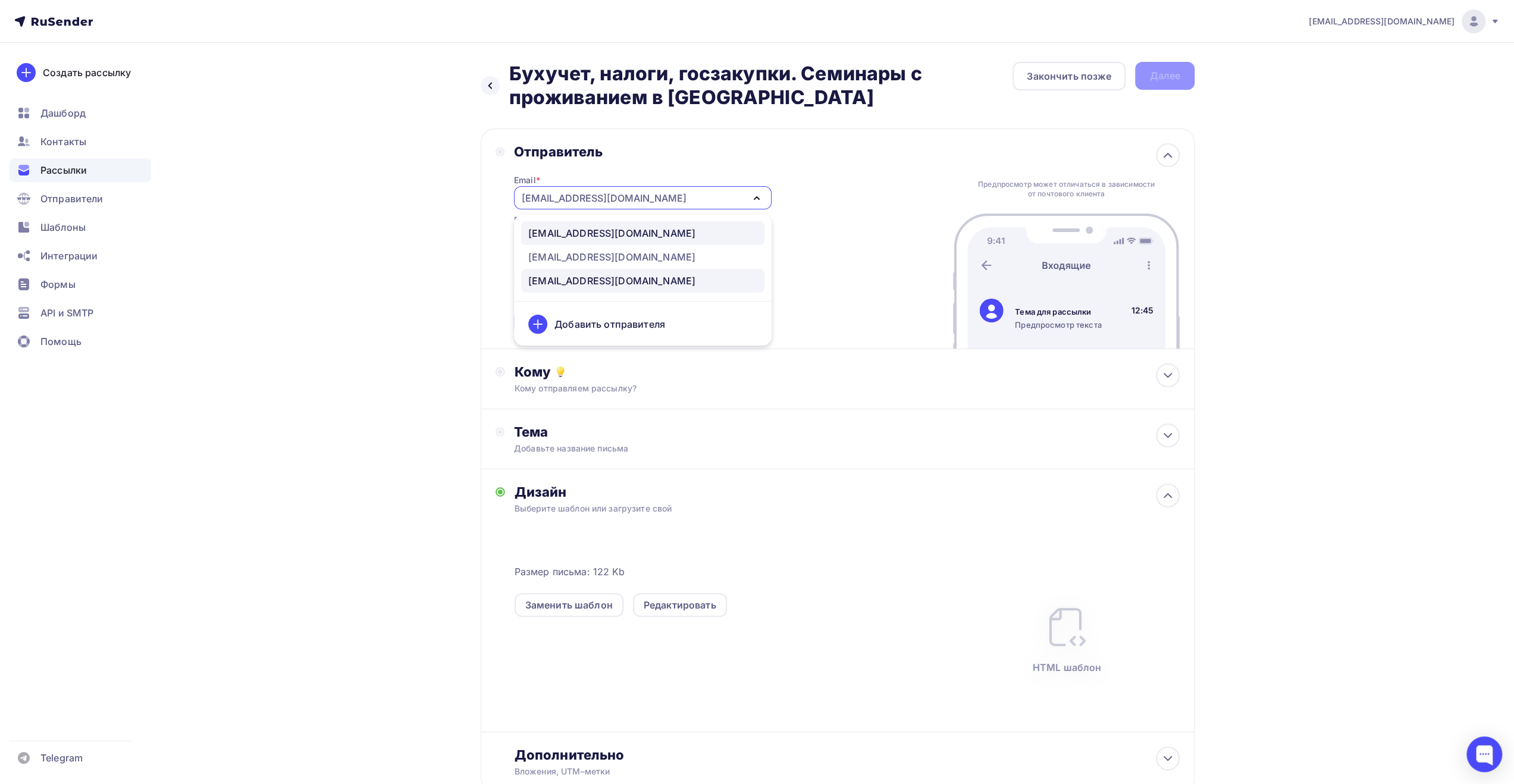
click at [674, 236] on div "[EMAIL_ADDRESS][DOMAIN_NAME]" at bounding box center [643, 233] width 229 height 14
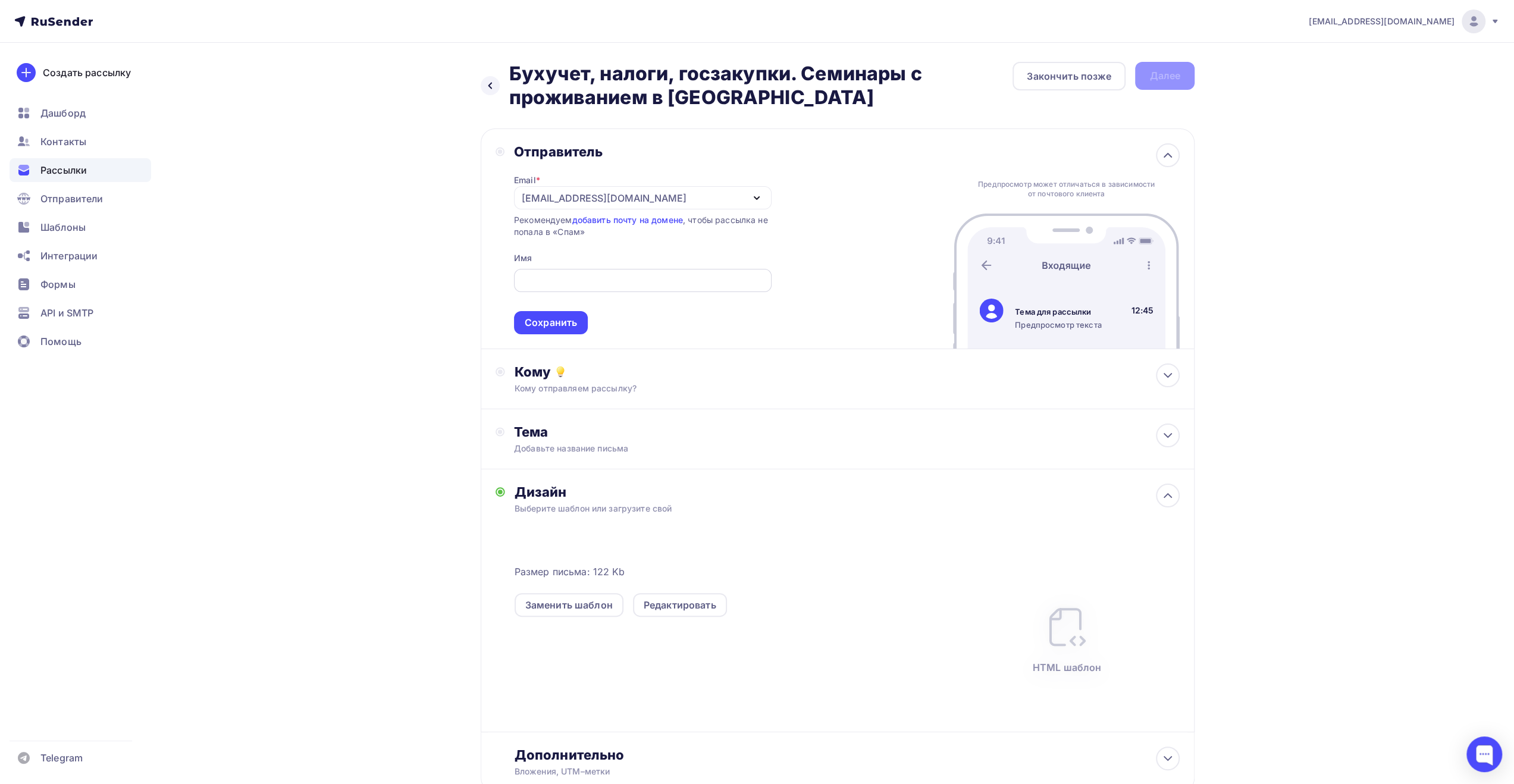
click at [646, 273] on div at bounding box center [643, 280] width 258 height 23
click at [650, 284] on input "text" at bounding box center [643, 280] width 244 height 14
type input "ЕЦПК"
click at [576, 322] on div "Сохранить" at bounding box center [551, 323] width 52 height 14
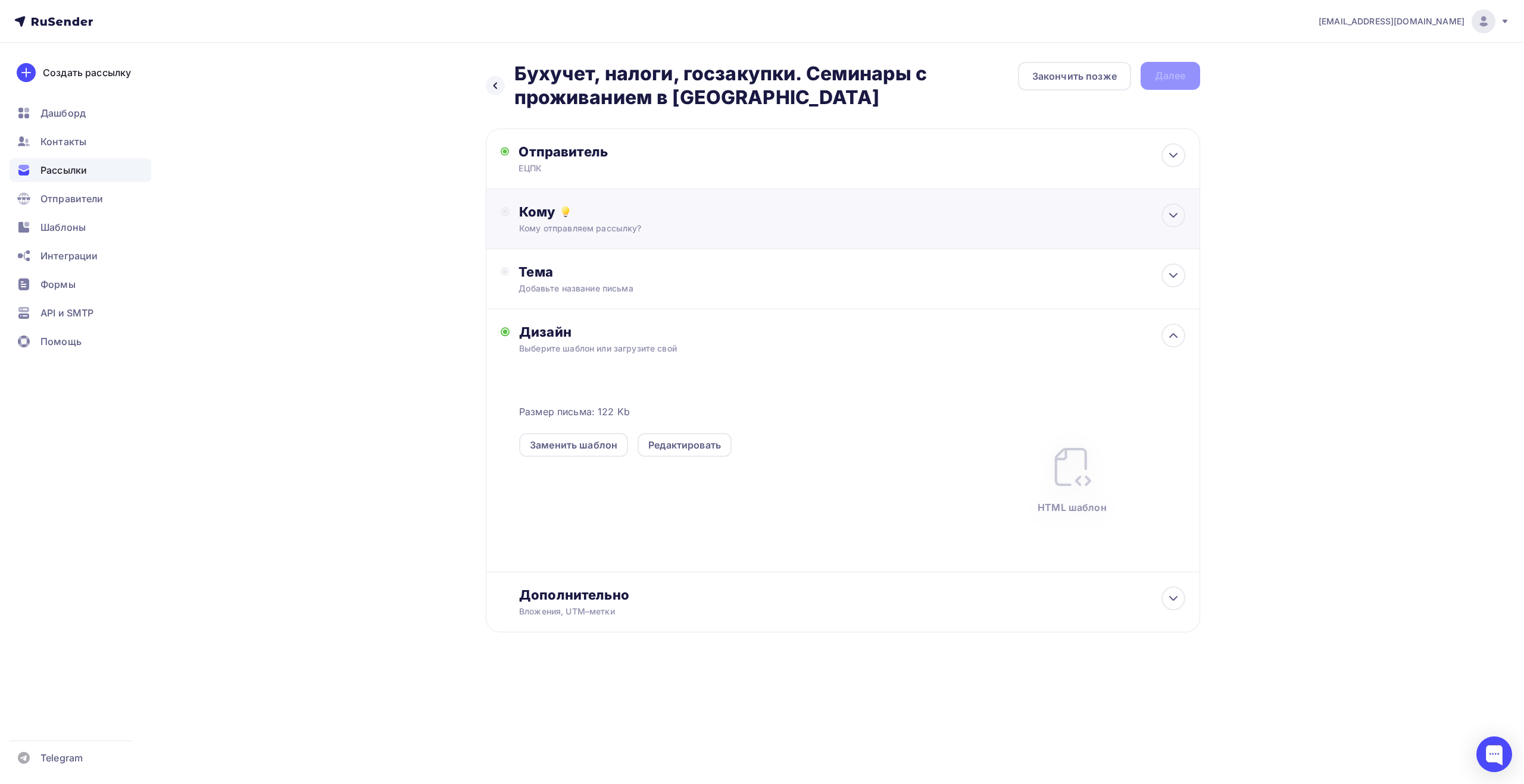
click at [641, 229] on div "Кому отправляем рассылку?" at bounding box center [819, 228] width 599 height 12
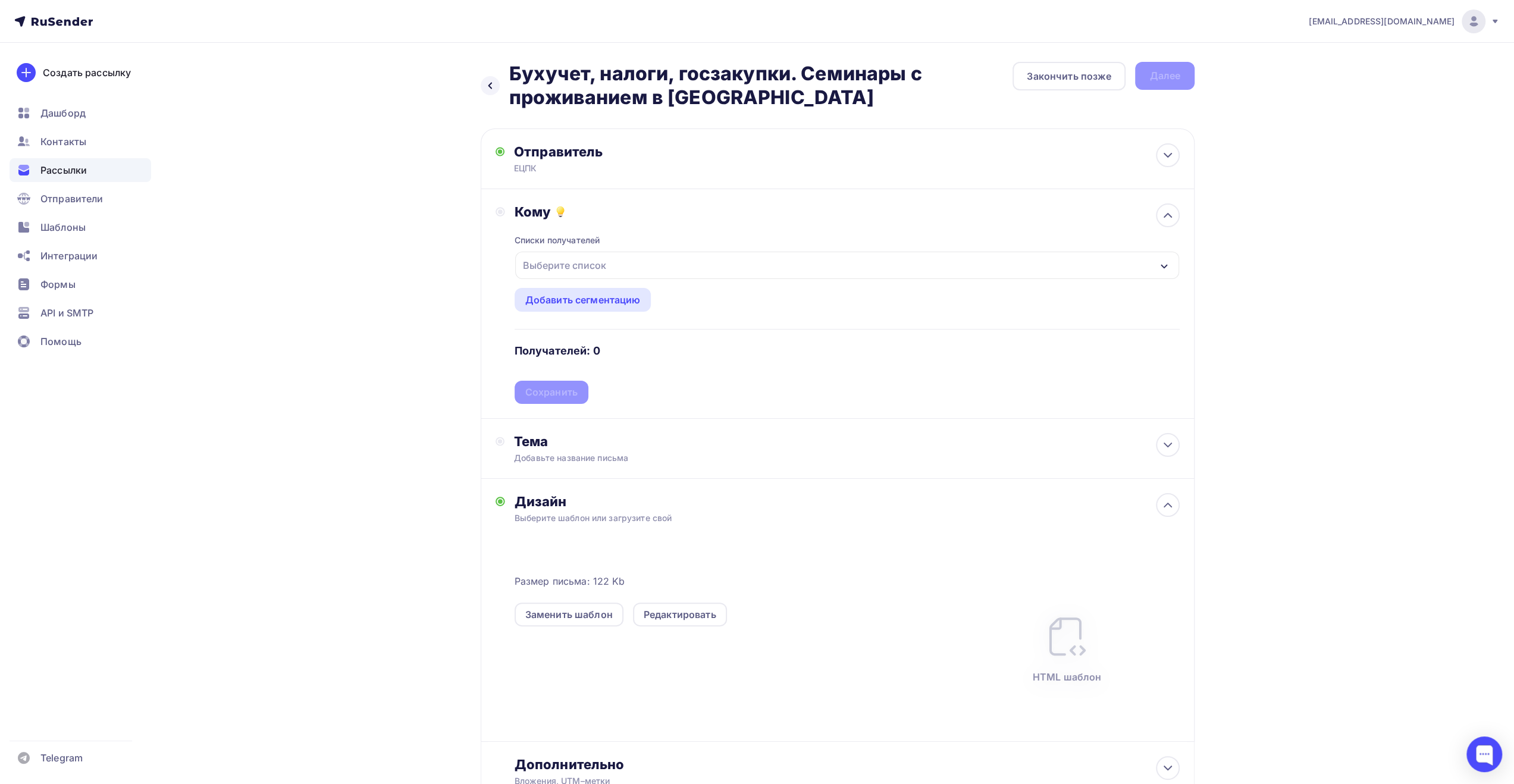
click at [648, 263] on div "Выберите список" at bounding box center [847, 265] width 664 height 27
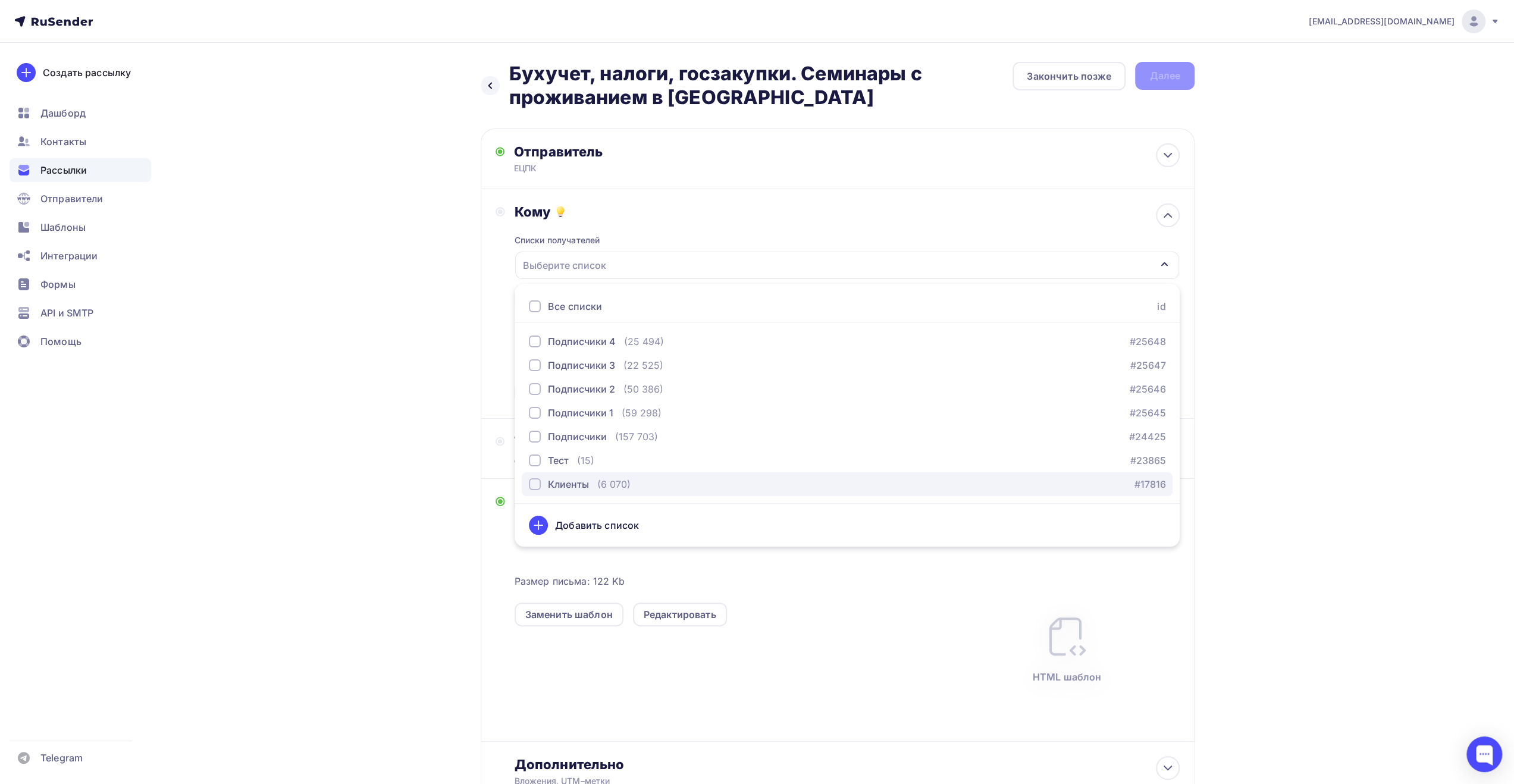
click at [538, 486] on div "button" at bounding box center [534, 484] width 12 height 12
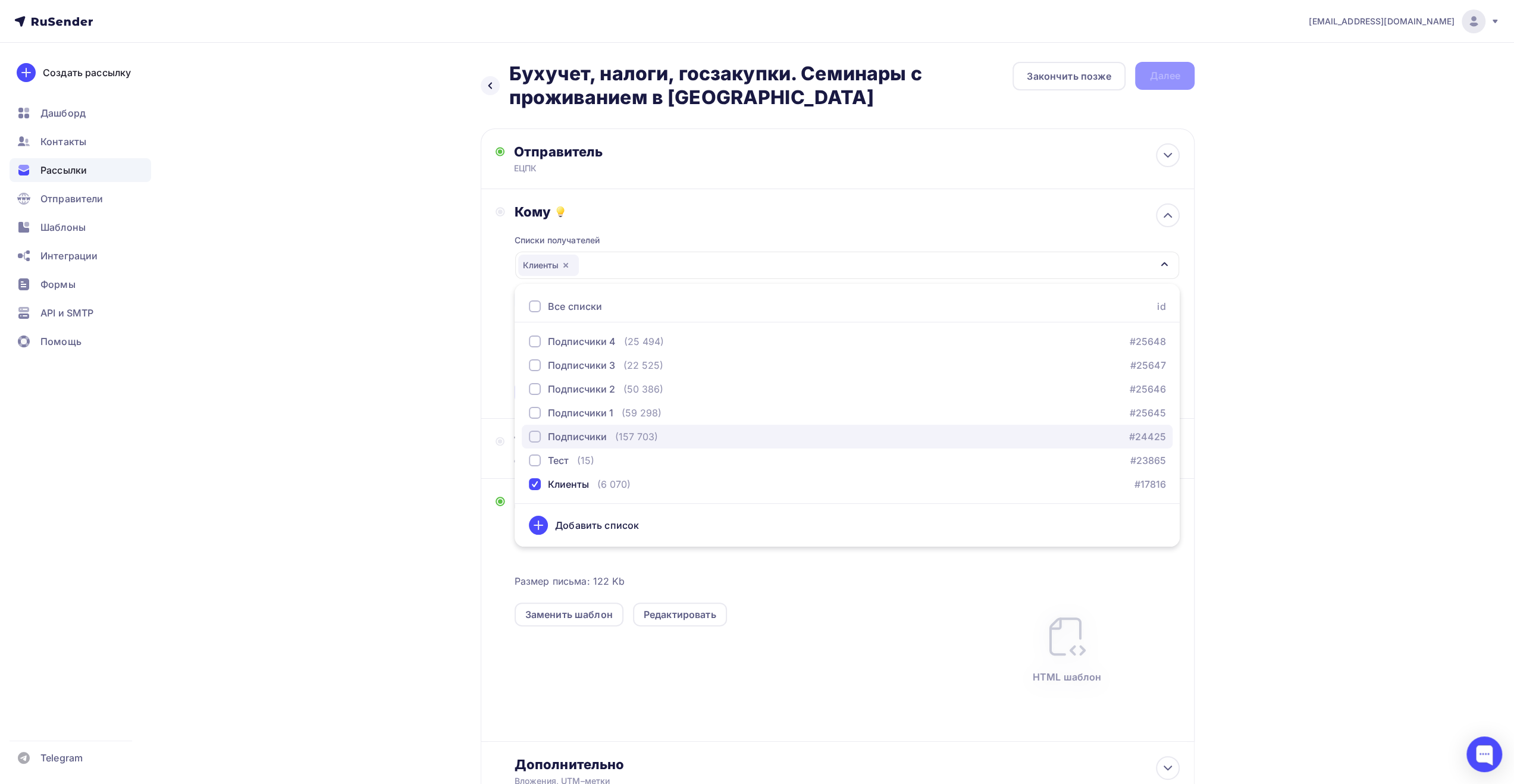
click at [537, 437] on div "button" at bounding box center [534, 437] width 12 height 12
click at [537, 415] on div "button" at bounding box center [534, 412] width 12 height 12
click at [537, 437] on div "button" at bounding box center [534, 437] width 12 height 12
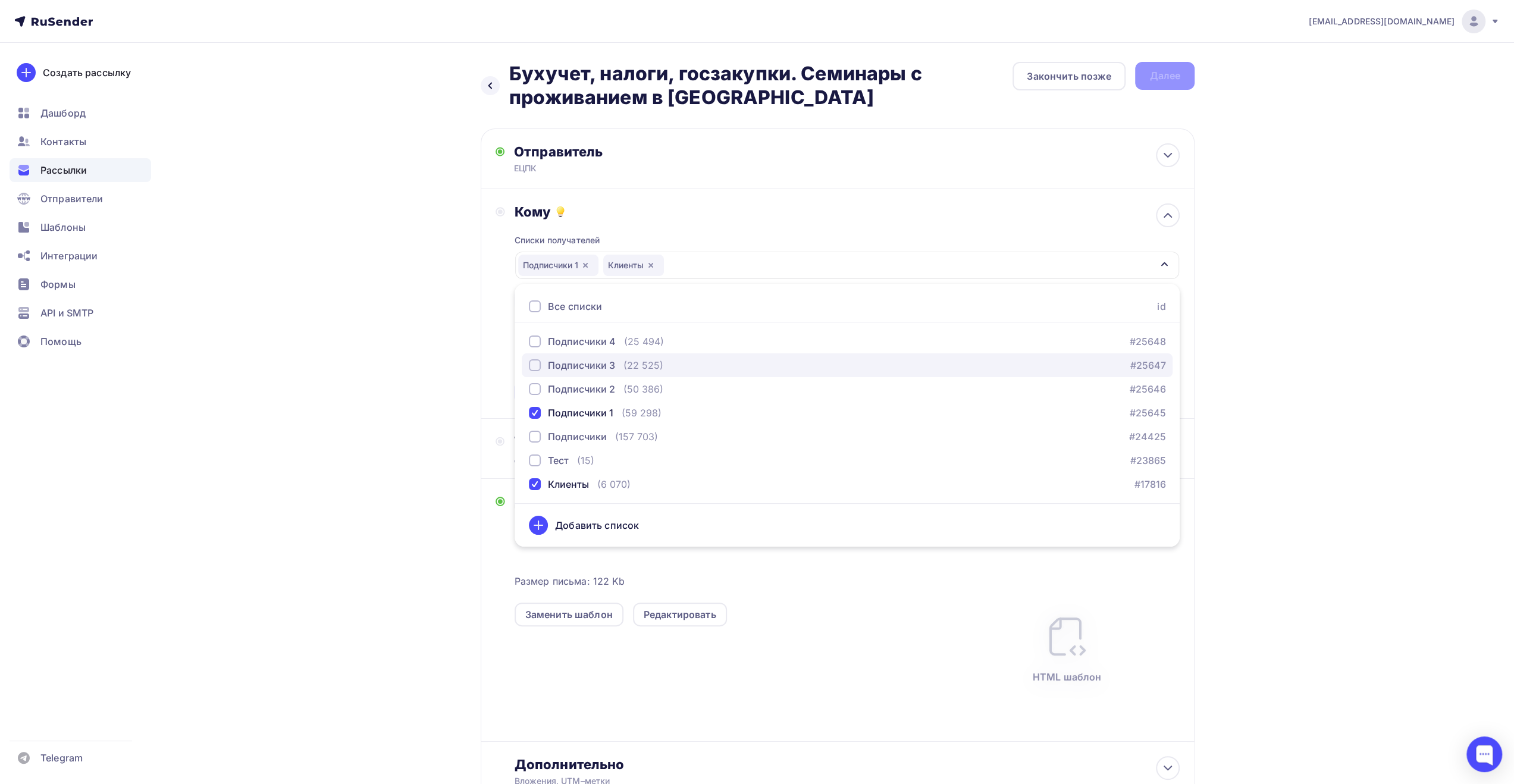
click at [539, 367] on div "button" at bounding box center [534, 365] width 12 height 12
click at [439, 493] on div "Назад Бухучет, налоги, госзакупки. Семинары с проживанием в [GEOGRAPHIC_DATA] Б…" at bounding box center [757, 461] width 975 height 836
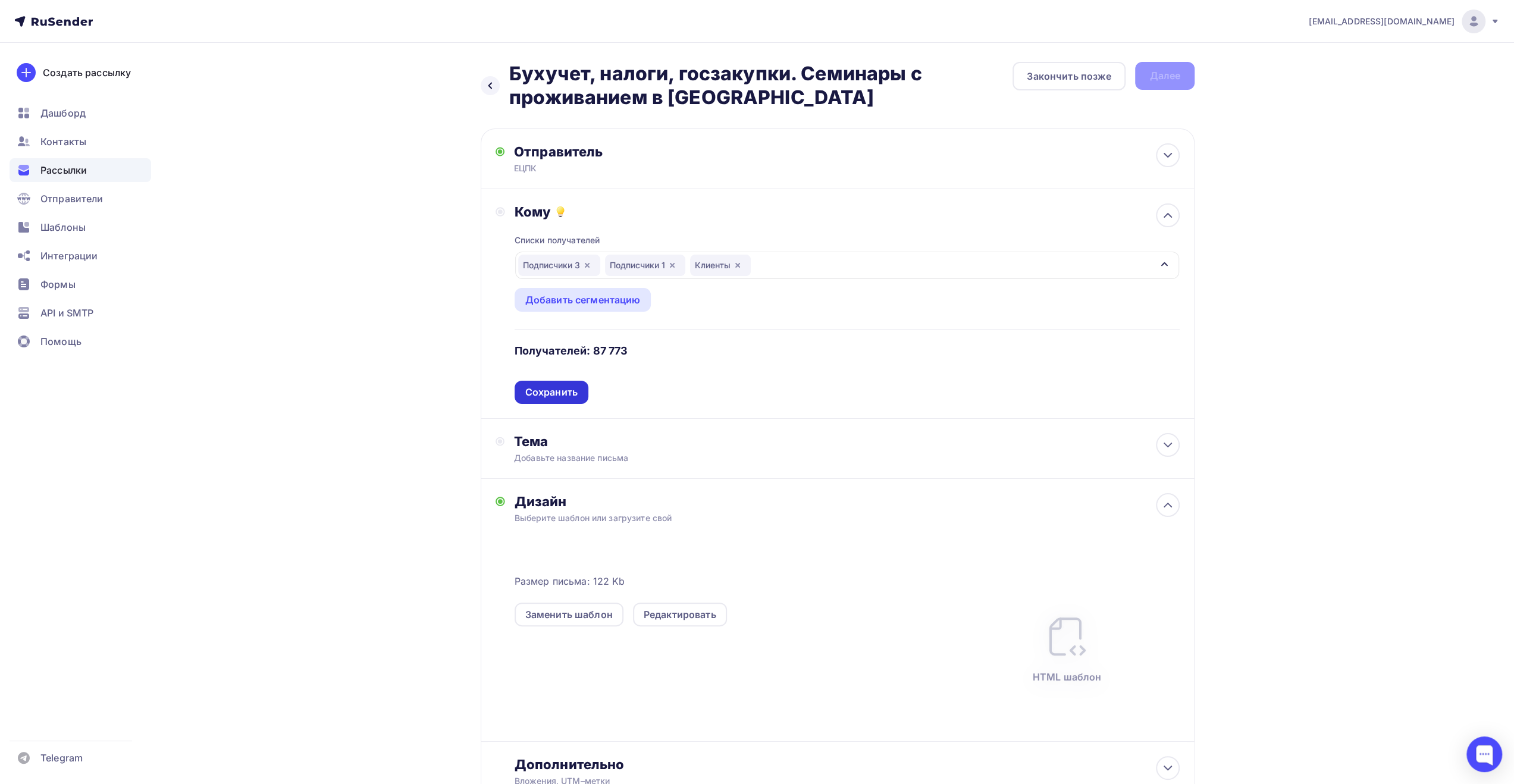
click at [566, 397] on div "Сохранить" at bounding box center [552, 392] width 52 height 14
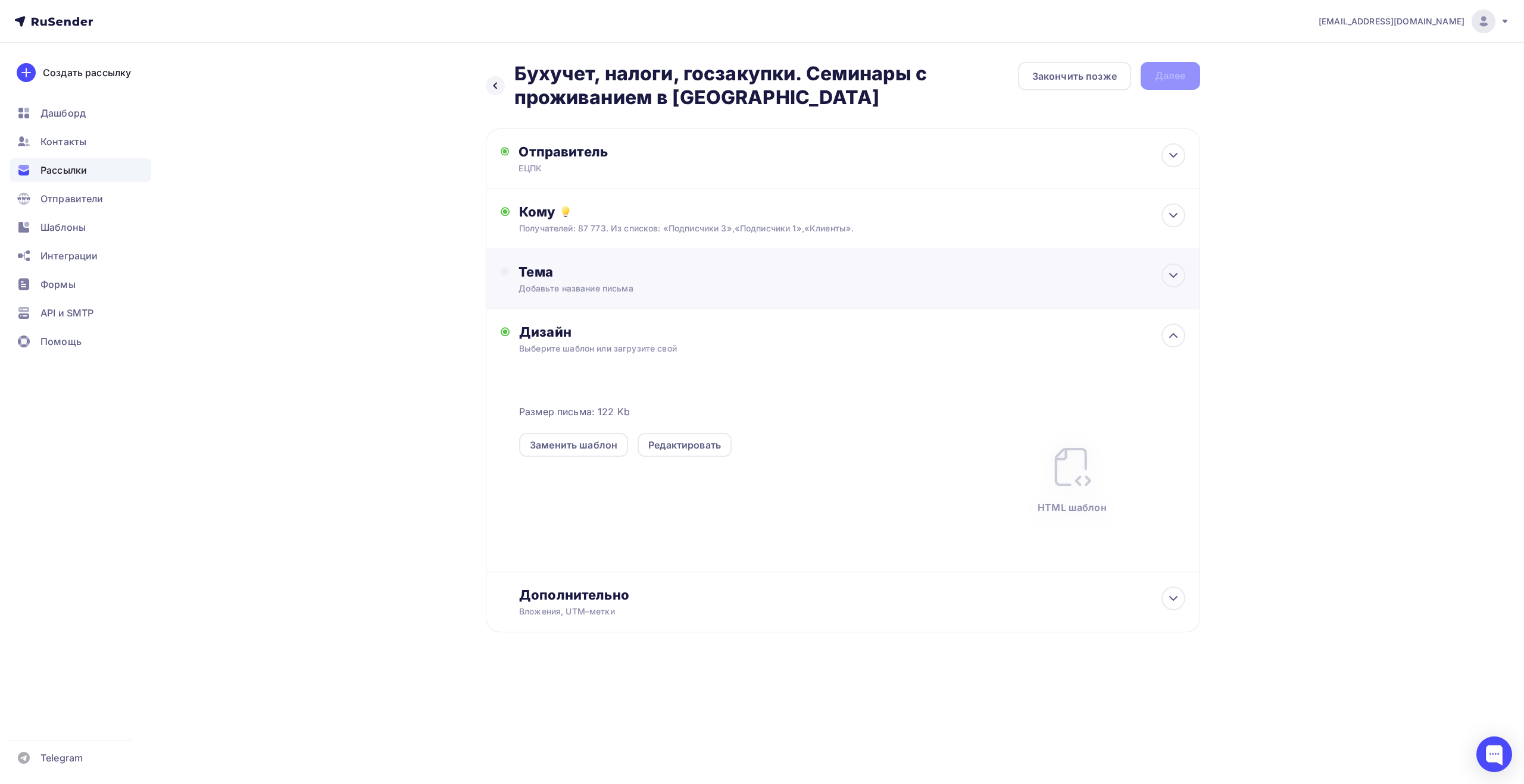
click at [944, 284] on div "Тема Добавьте название письма Тема * Рекомендуем использовать не более 150 симв…" at bounding box center [843, 279] width 714 height 60
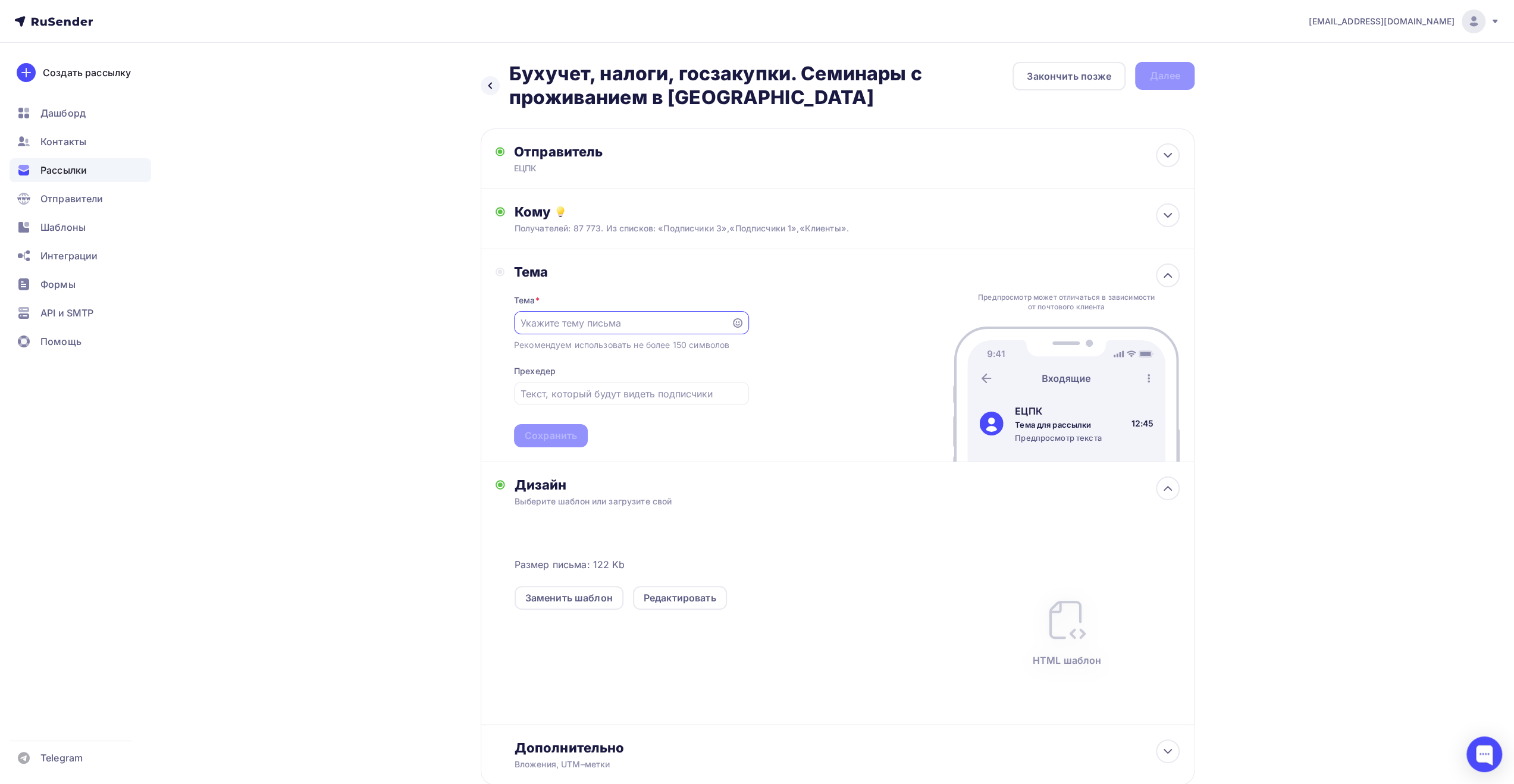
paste input "Бухучет, налоги, госзакупки. Семинары с проживанием в [GEOGRAPHIC_DATA]"
type input "Бухучет, налоги, госзакупки. Семинары с проживанием в [GEOGRAPHIC_DATA]"
click at [653, 387] on input "text" at bounding box center [631, 394] width 221 height 14
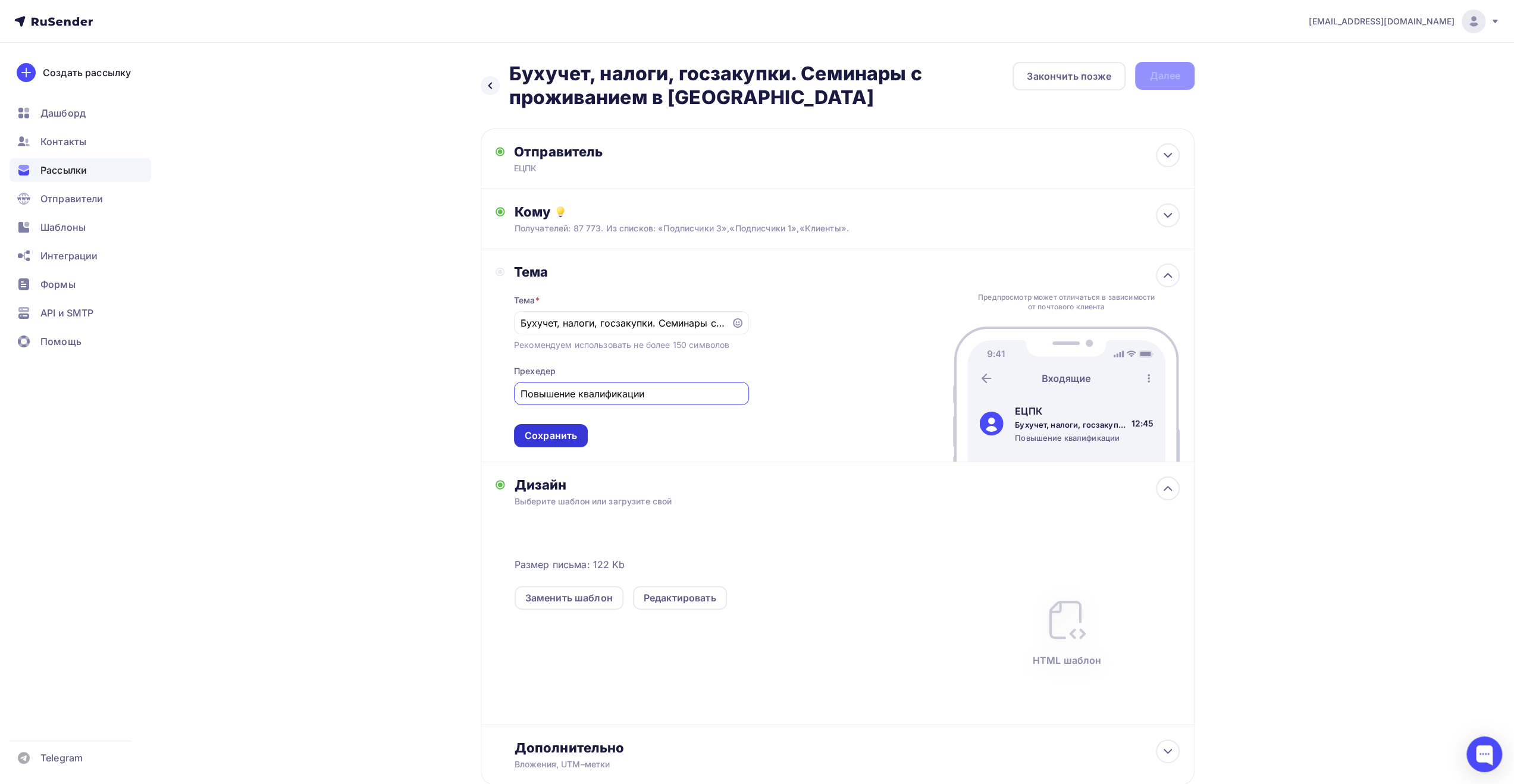
type input "Повышение квалификации"
click at [569, 442] on div "Сохранить" at bounding box center [551, 436] width 52 height 14
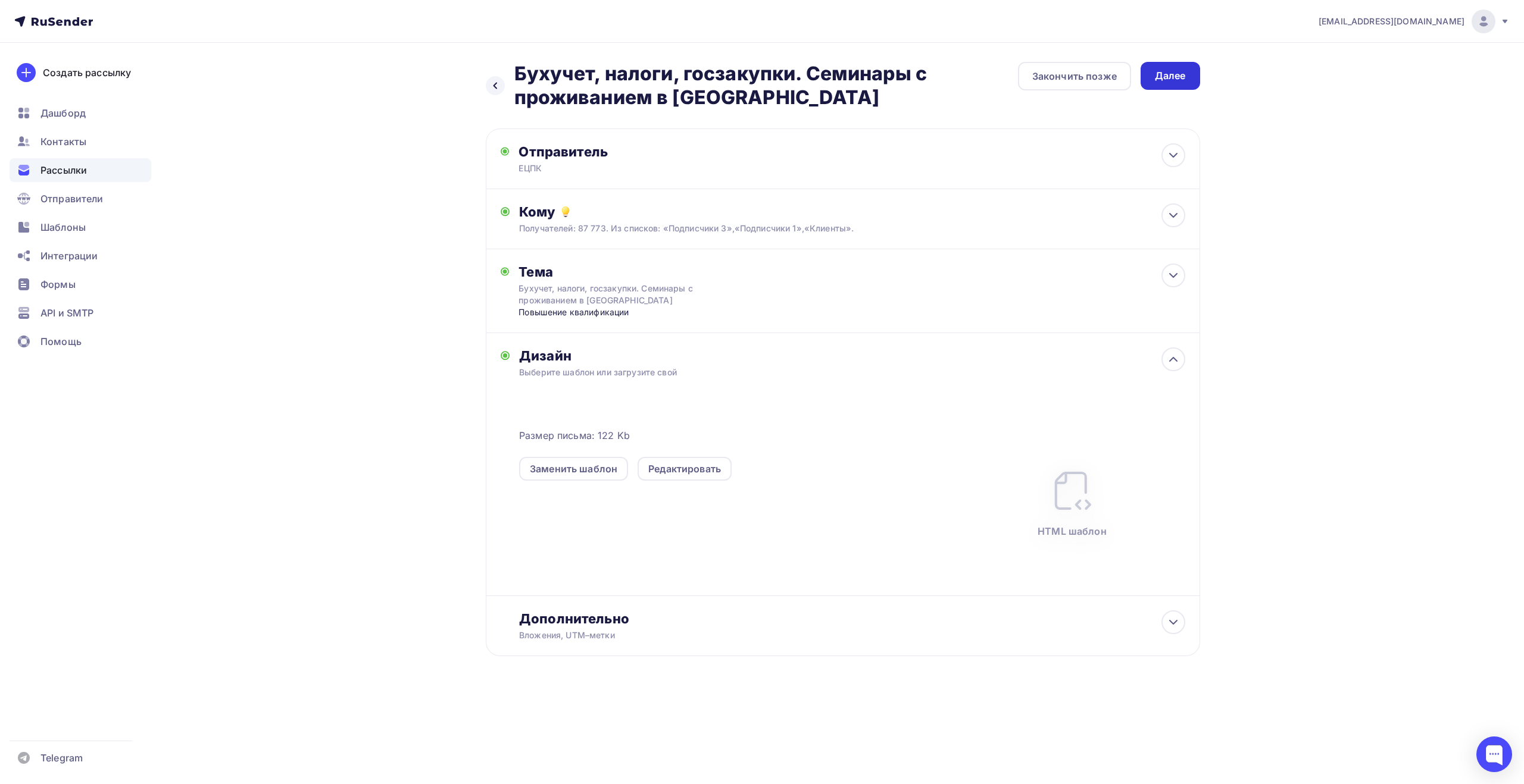
click at [1166, 75] on div "Далее" at bounding box center [1170, 76] width 31 height 14
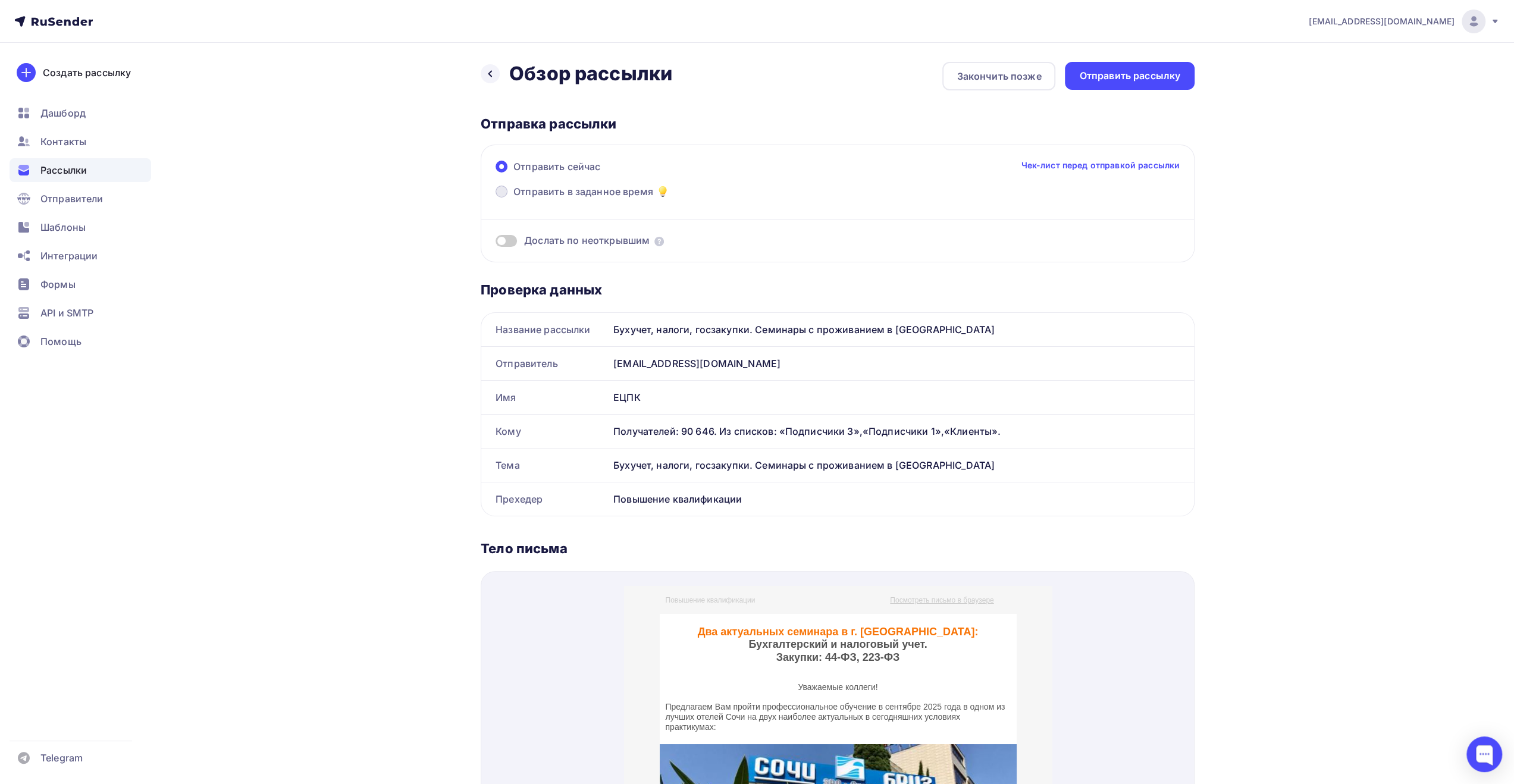
click at [617, 192] on span "Отправить в заданное время" at bounding box center [583, 191] width 140 height 14
click at [513, 199] on input "Отправить в заданное время" at bounding box center [513, 199] width 0 height 0
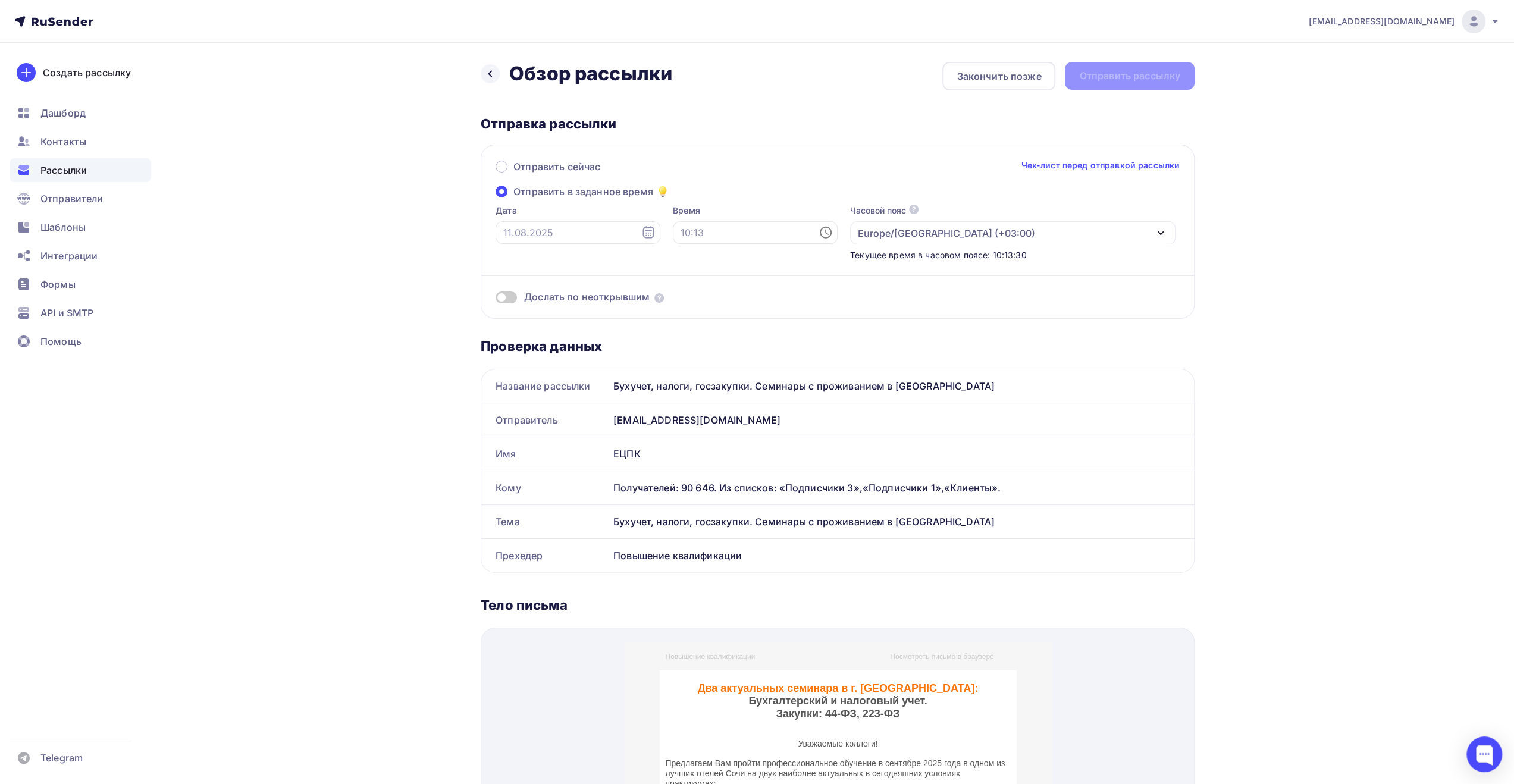
click at [641, 235] on icon at bounding box center [648, 232] width 14 height 14
drag, startPoint x: 532, startPoint y: 334, endPoint x: 567, endPoint y: 306, distance: 44.8
click at [532, 333] on div "12" at bounding box center [532, 335] width 19 height 11
type input "[DATE]"
click at [682, 234] on input "text" at bounding box center [755, 232] width 165 height 22
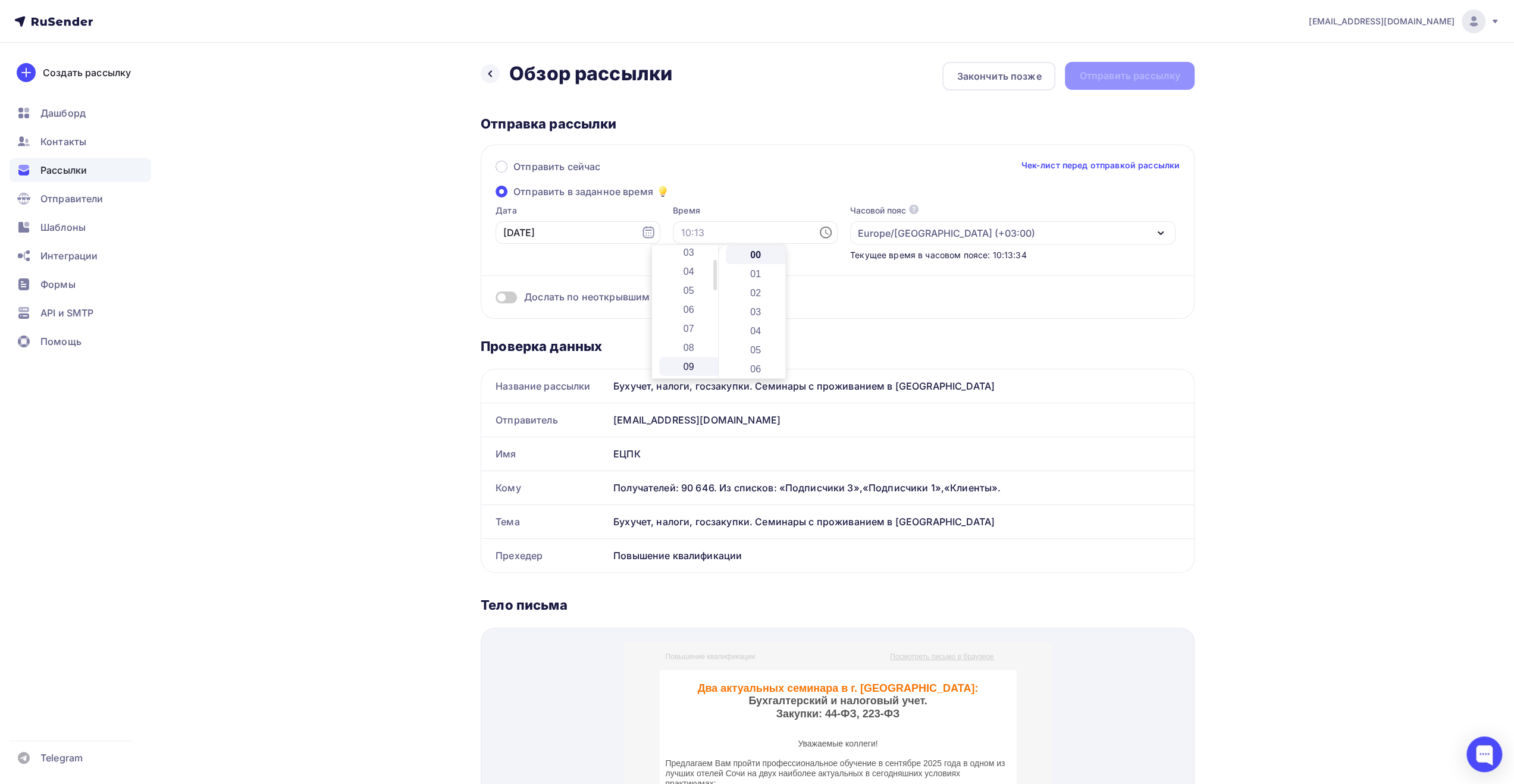
click at [691, 365] on li "09" at bounding box center [690, 366] width 61 height 19
type input "09:00"
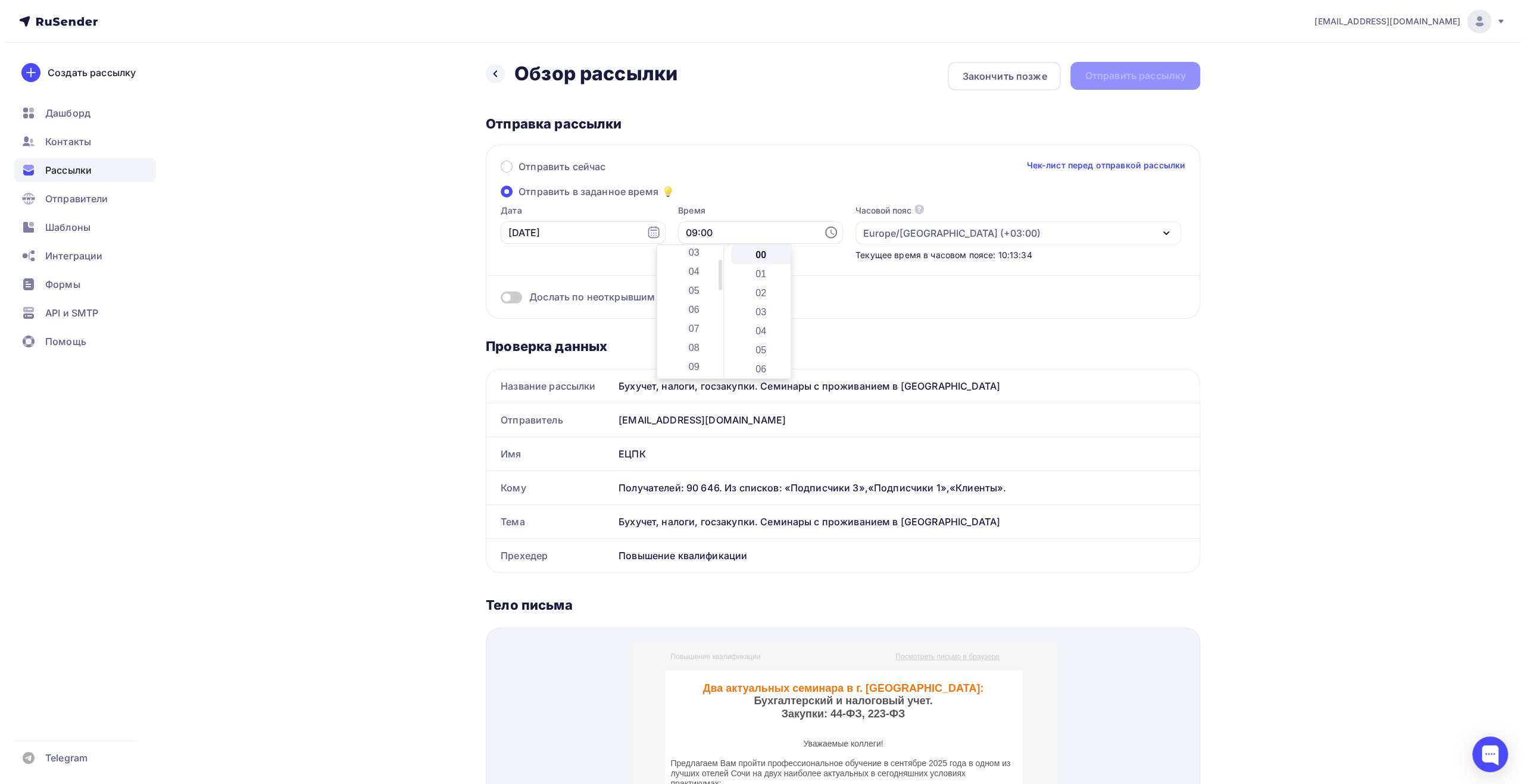
scroll to position [171, 0]
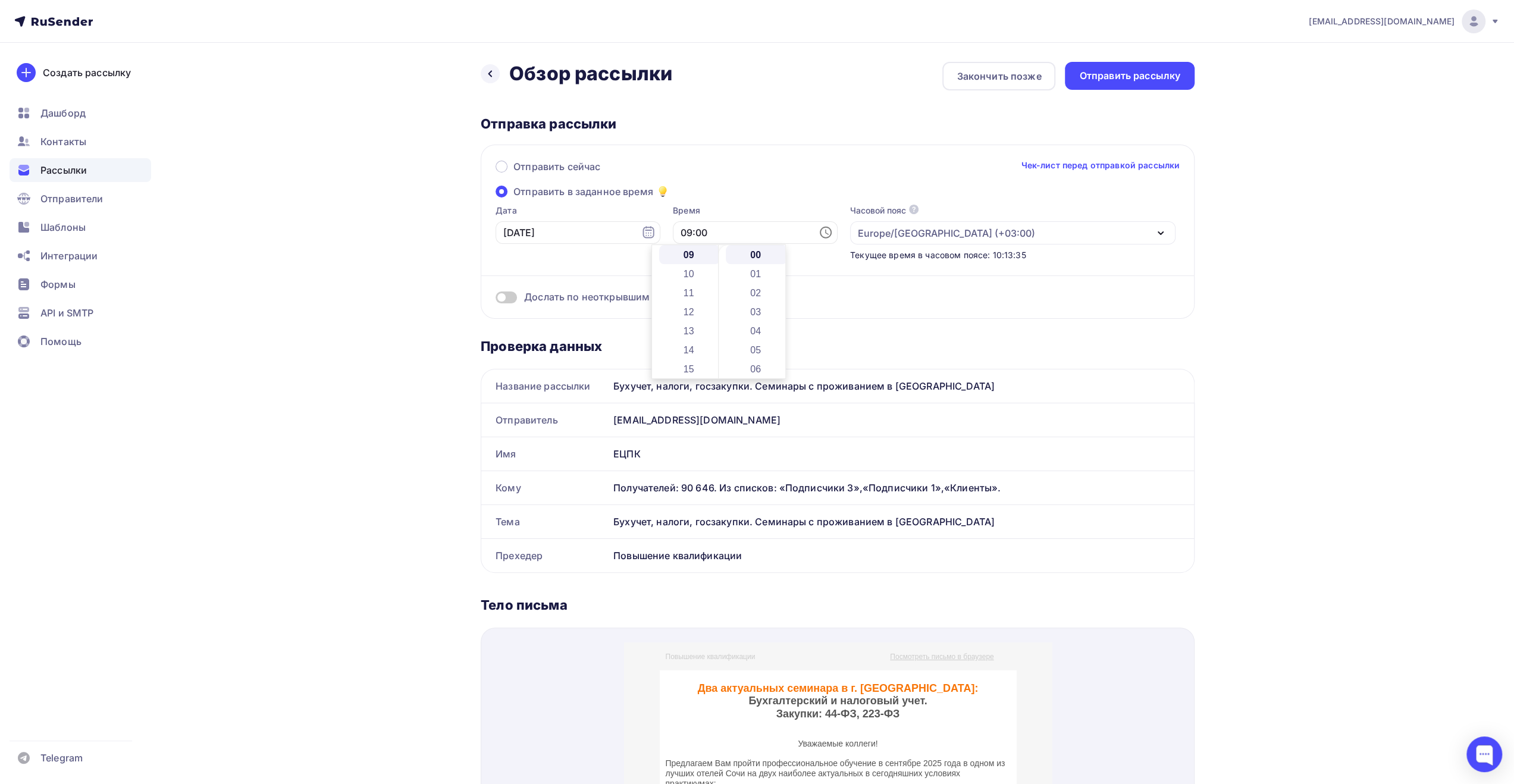
click at [914, 290] on div "Дослать по неоткрывшим" at bounding box center [838, 282] width 684 height 43
click at [1117, 83] on div "Отправить рассылку" at bounding box center [1130, 75] width 130 height 28
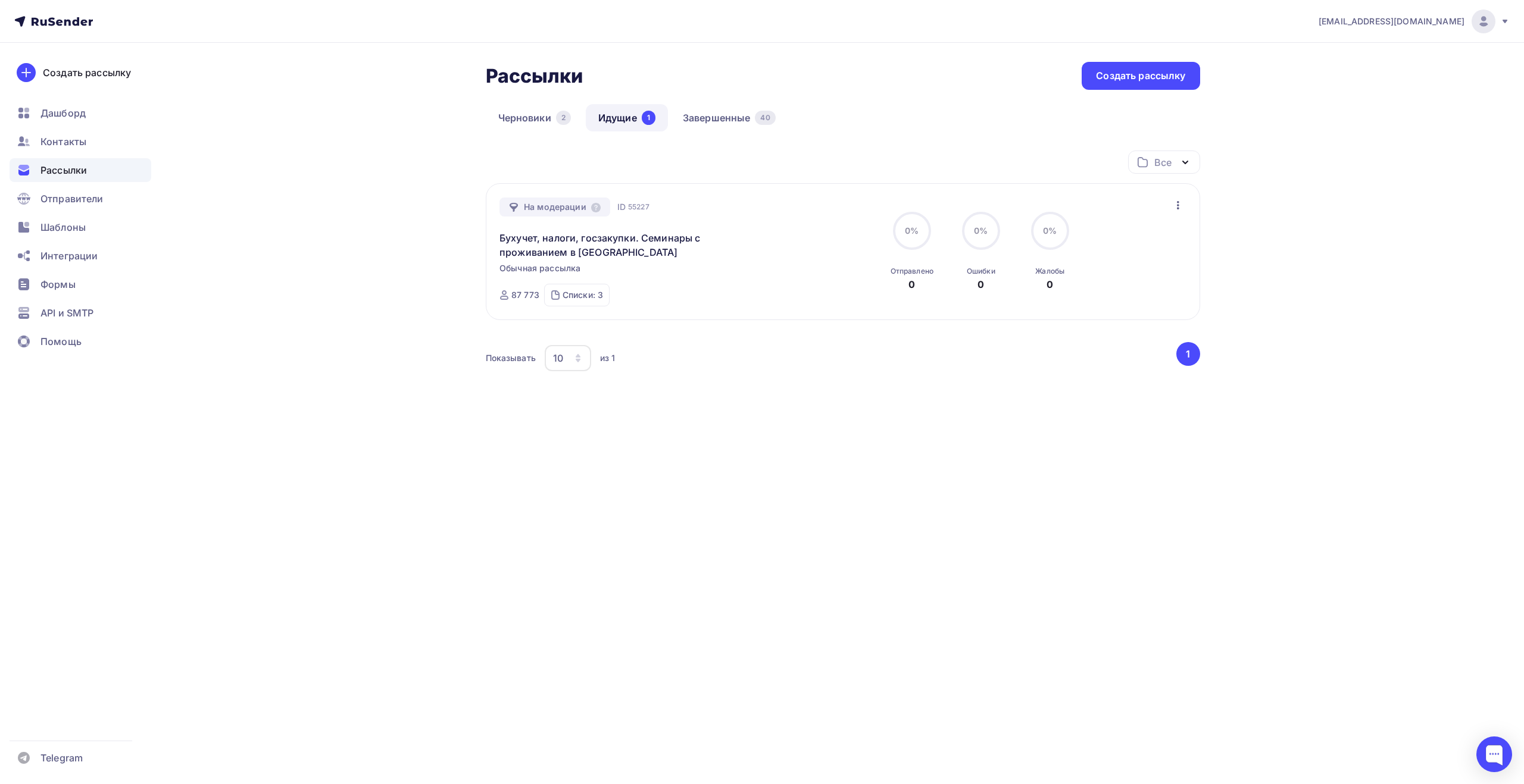
click at [631, 118] on link "Идущие 1" at bounding box center [627, 118] width 82 height 27
click at [72, 171] on span "Рассылки" at bounding box center [64, 170] width 47 height 14
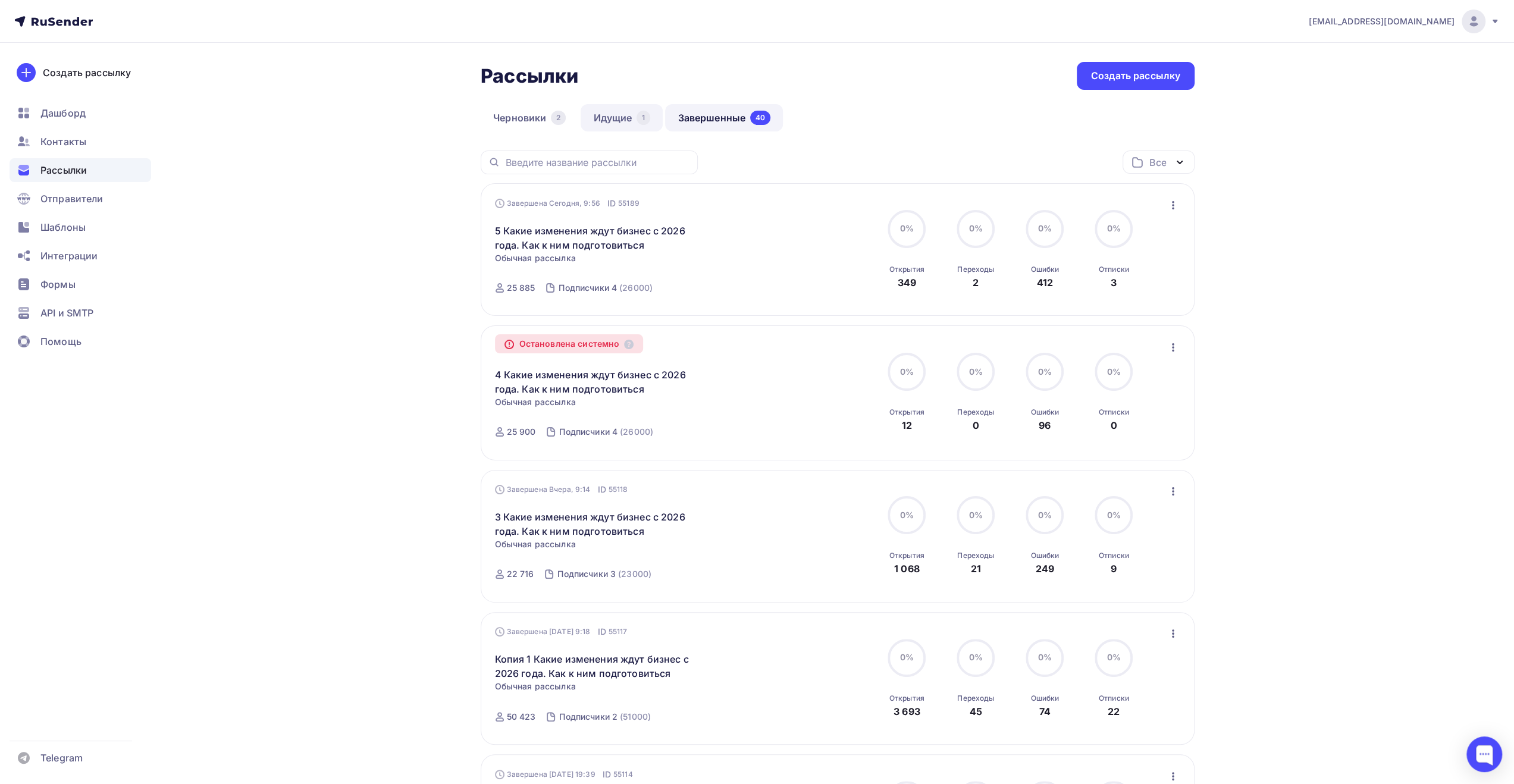
click at [613, 118] on link "Идущие 1" at bounding box center [622, 118] width 82 height 27
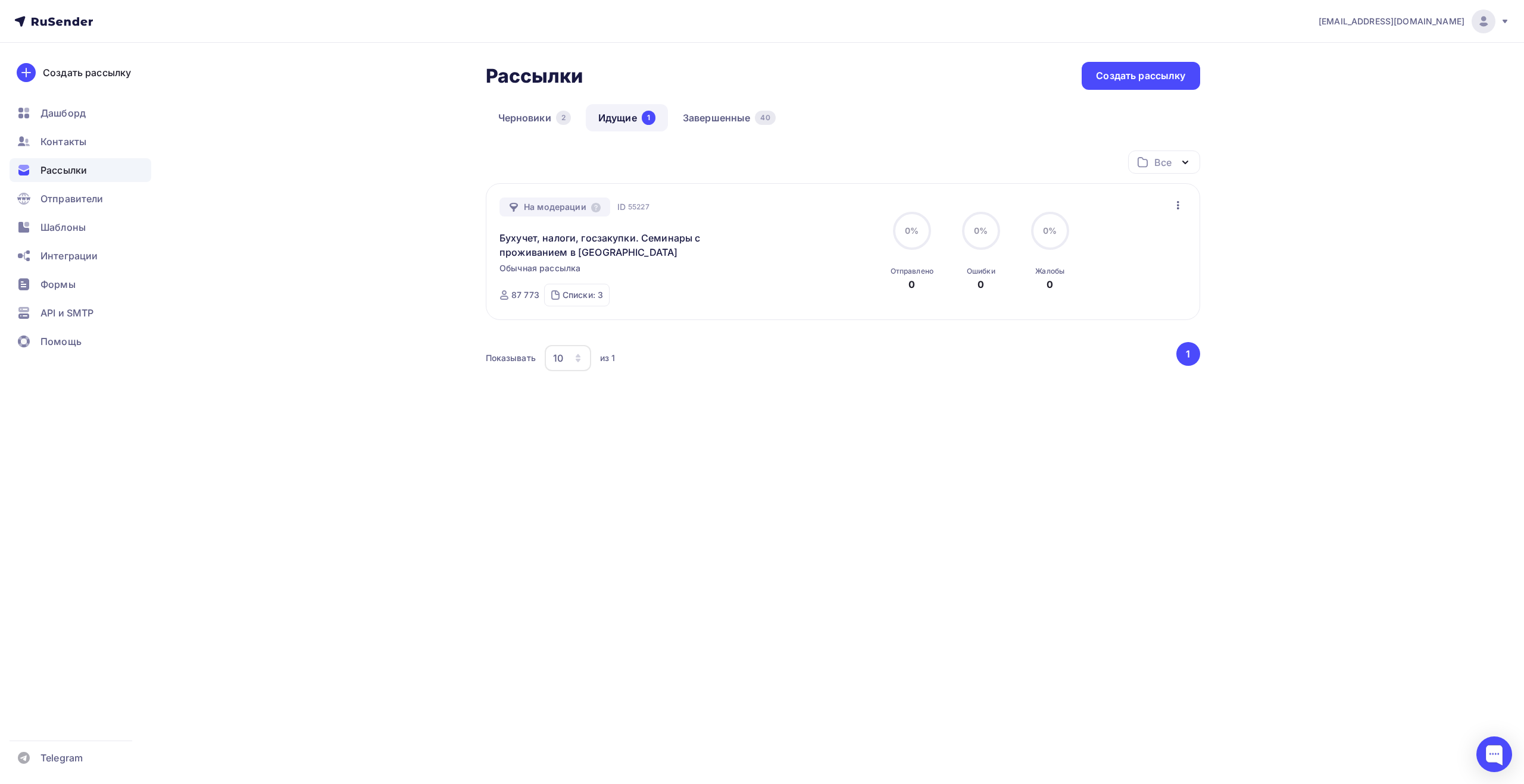
click at [1179, 204] on icon "button" at bounding box center [1178, 205] width 14 height 14
click at [1297, 235] on div "[EMAIL_ADDRESS][DOMAIN_NAME] Аккаунт Тарифы Выйти Создать рассылку [GEOGRAPHIC_…" at bounding box center [762, 246] width 1524 height 493
click at [1499, 23] on div "[EMAIL_ADDRESS][DOMAIN_NAME]" at bounding box center [1414, 21] width 191 height 24
click at [1369, 109] on link "Выйти" at bounding box center [1402, 109] width 200 height 24
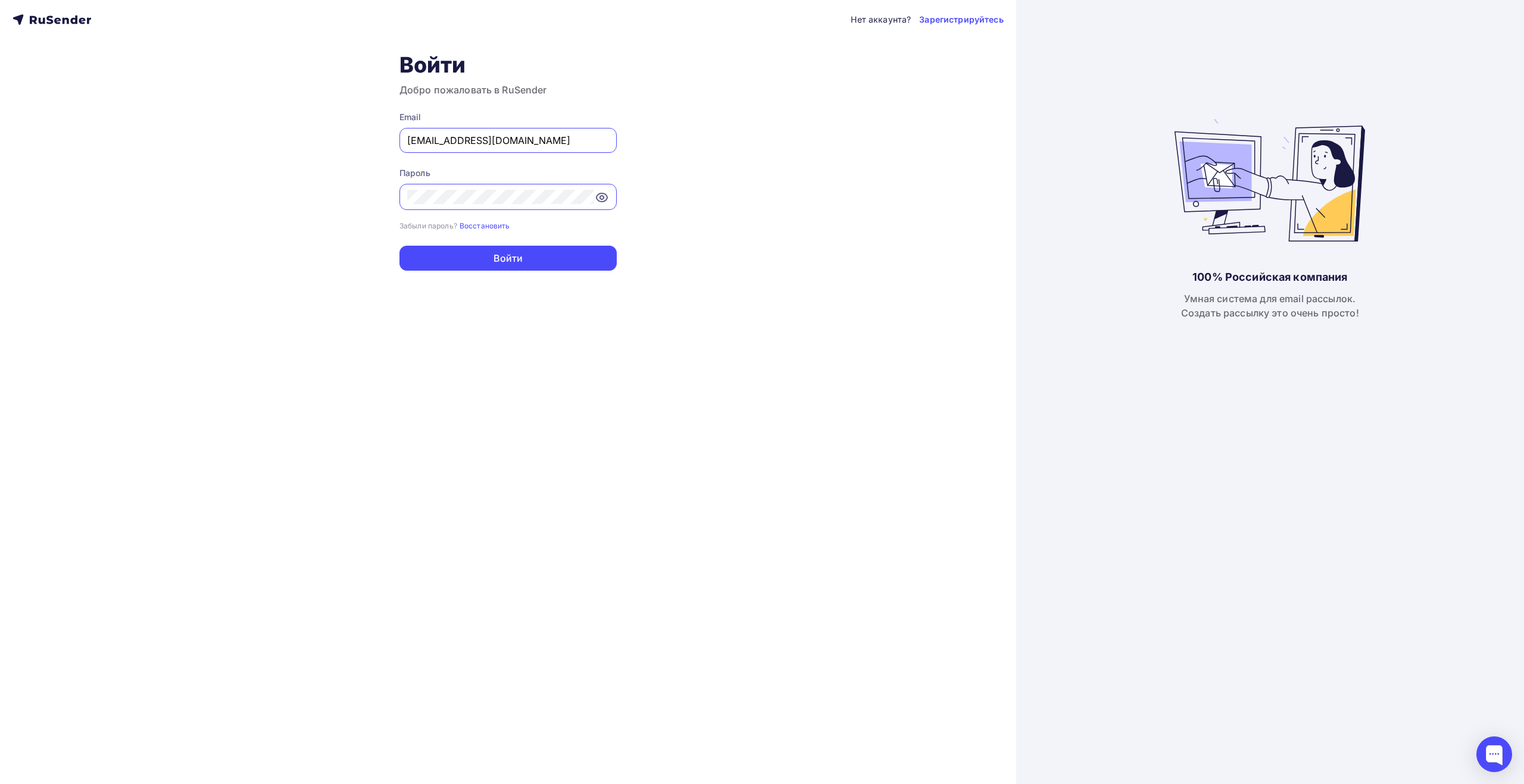
click at [545, 141] on input "[EMAIL_ADDRESS][DOMAIN_NAME]" at bounding box center [508, 140] width 202 height 14
click at [541, 140] on input "[EMAIL_ADDRESS][DOMAIN_NAME]" at bounding box center [508, 140] width 202 height 14
type input "[EMAIL_ADDRESS][DOMAIN_NAME]"
click at [526, 257] on button "Войти" at bounding box center [508, 258] width 217 height 25
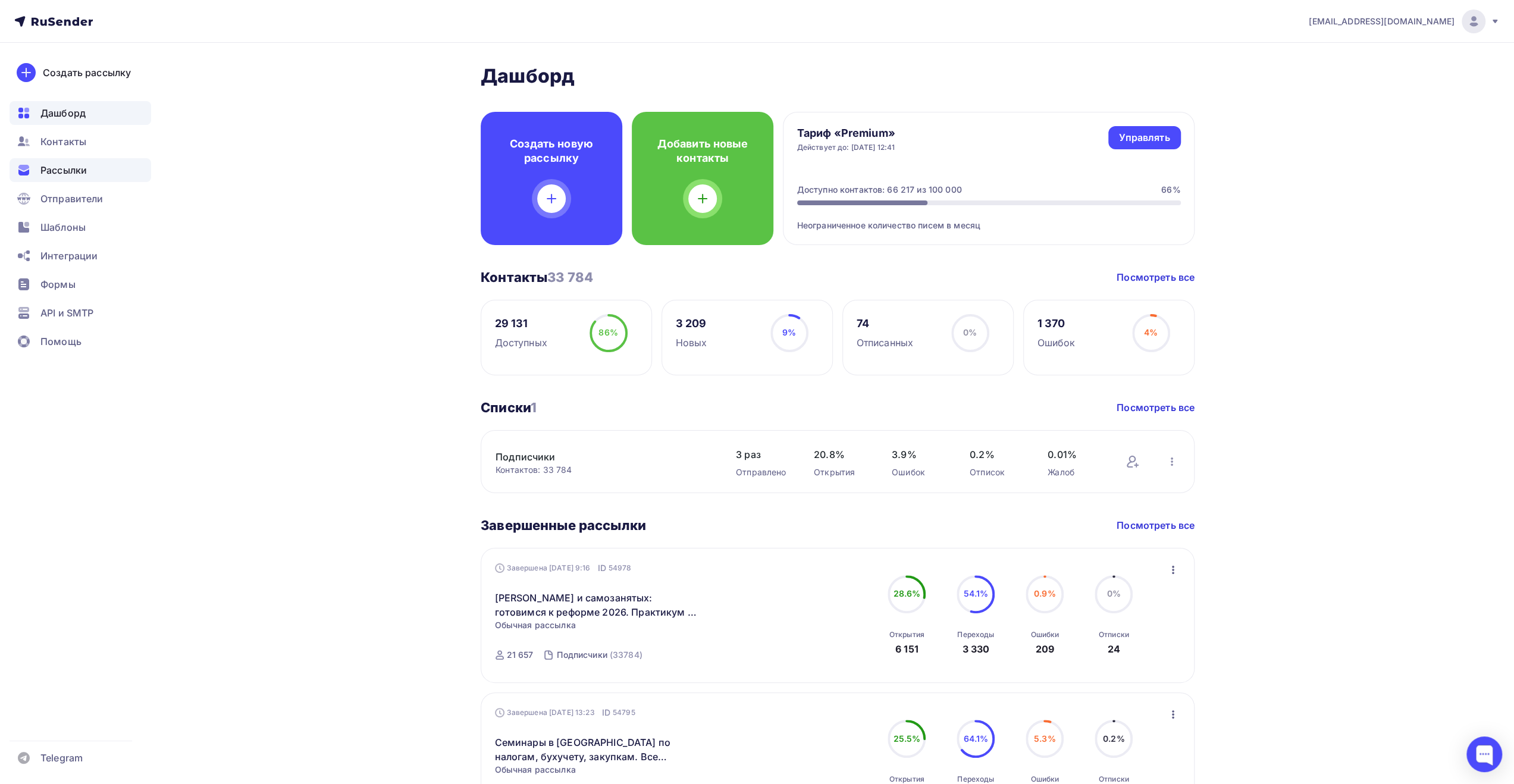
click at [76, 172] on span "Рассылки" at bounding box center [64, 170] width 47 height 14
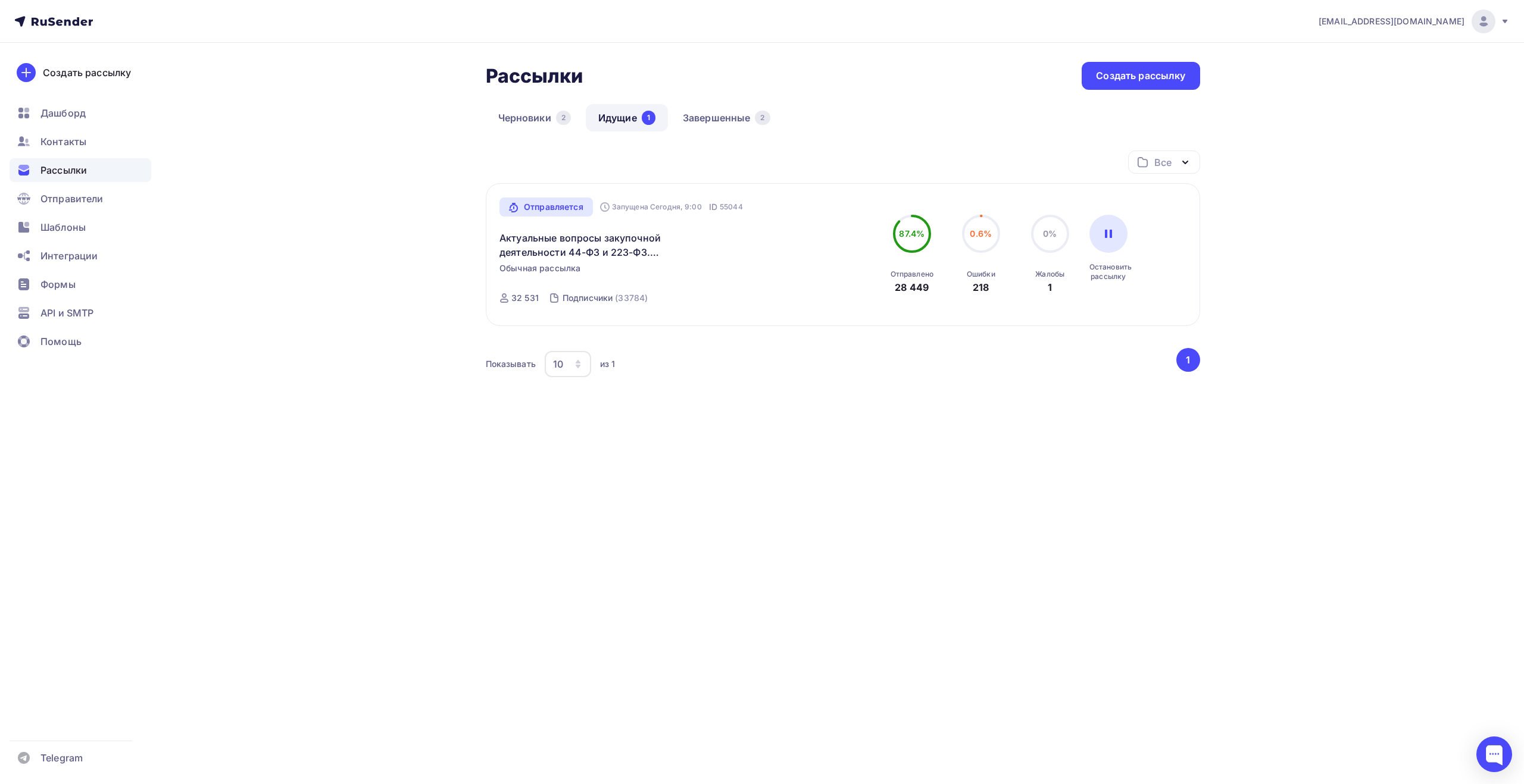
click at [396, 151] on div "Рассылки Рассылки Создать рассылку [GEOGRAPHIC_DATA] 2 Идущие 1 Завершенные 2 И…" at bounding box center [762, 271] width 976 height 456
click at [1487, 747] on div at bounding box center [1493, 754] width 36 height 35
